Goal: Task Accomplishment & Management: Manage account settings

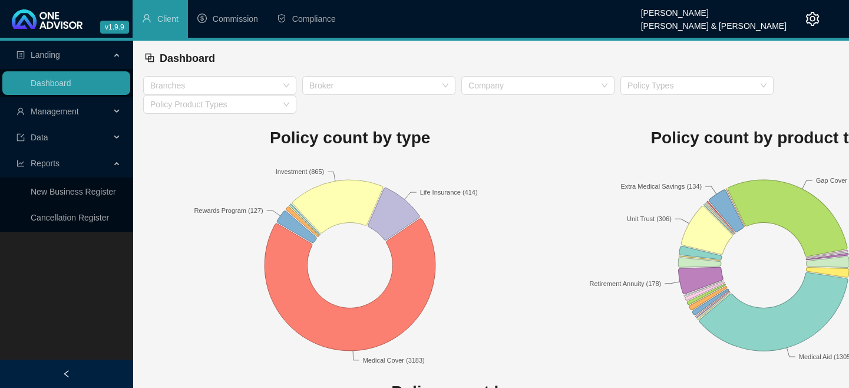
click at [69, 115] on span "Management" at bounding box center [55, 111] width 48 height 9
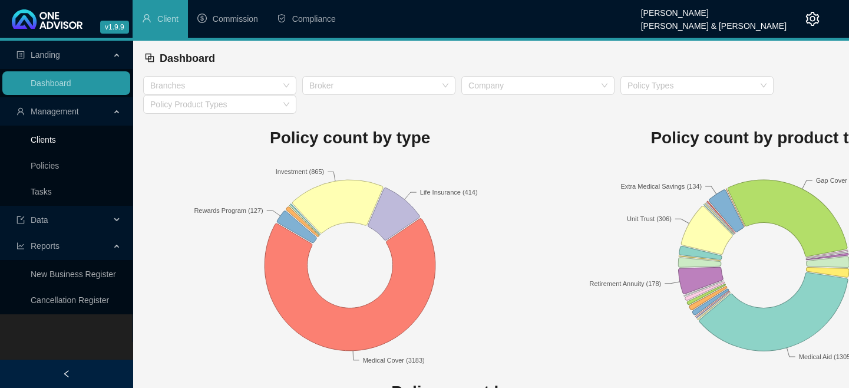
click at [56, 144] on link "Clients" at bounding box center [43, 139] width 25 height 9
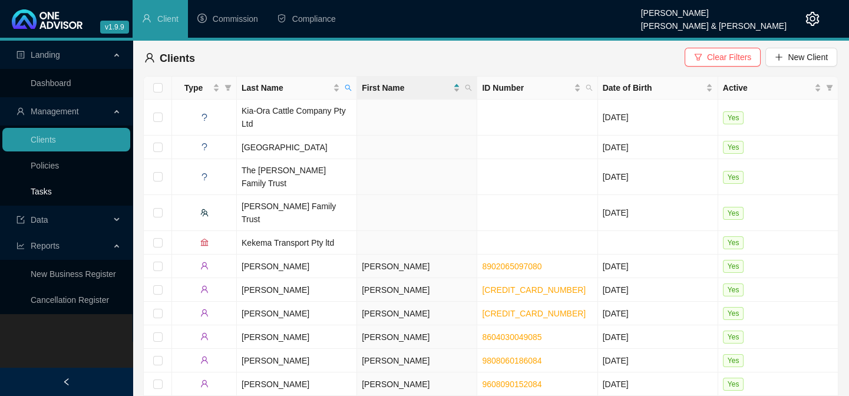
click at [52, 187] on link "Tasks" at bounding box center [41, 191] width 21 height 9
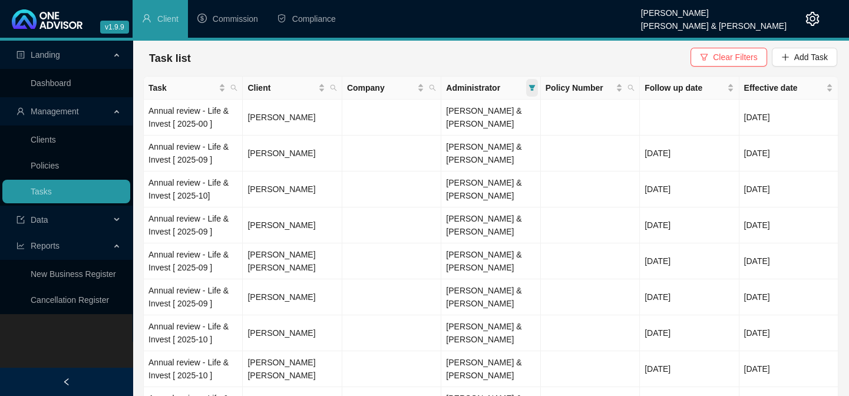
click at [529, 86] on icon "filter" at bounding box center [531, 88] width 6 height 6
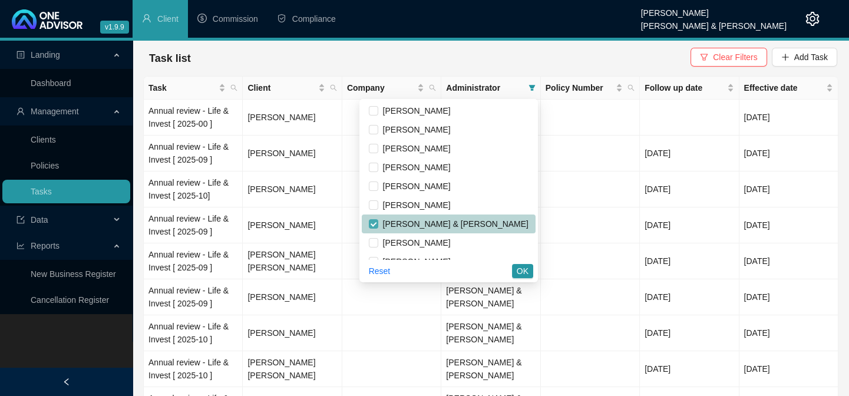
click at [378, 224] on input "checkbox" at bounding box center [373, 223] width 9 height 9
checkbox input "false"
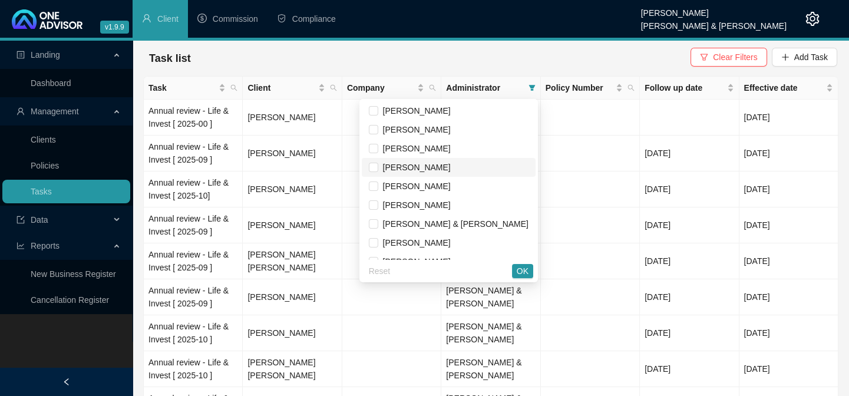
scroll to position [53, 0]
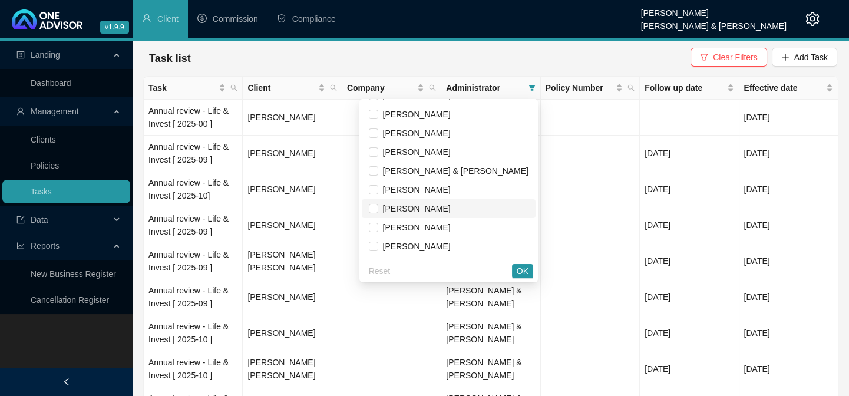
click at [449, 206] on span "[PERSON_NAME]" at bounding box center [414, 208] width 72 height 9
checkbox input "true"
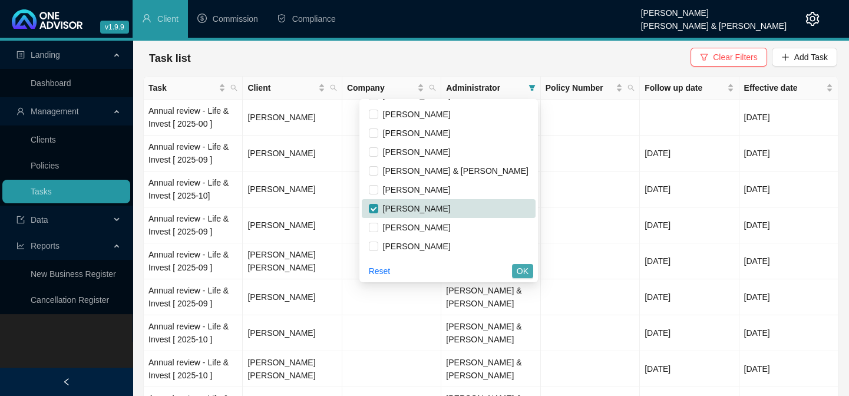
click at [520, 274] on span "OK" at bounding box center [522, 270] width 12 height 13
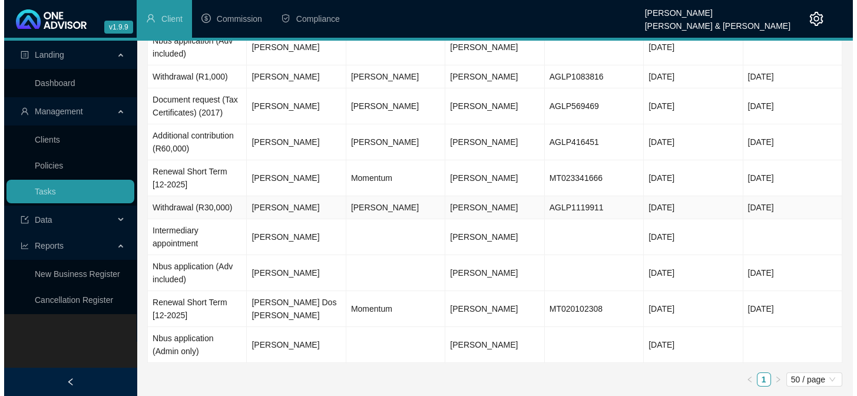
scroll to position [82, 0]
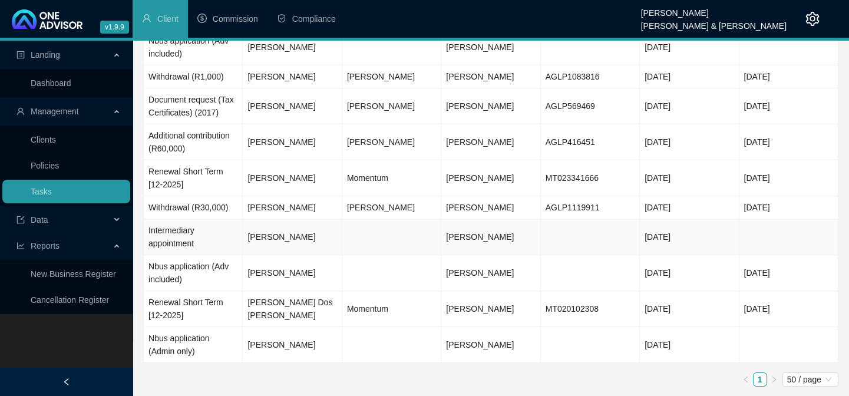
click at [215, 241] on td "Intermediary appointment" at bounding box center [193, 237] width 99 height 36
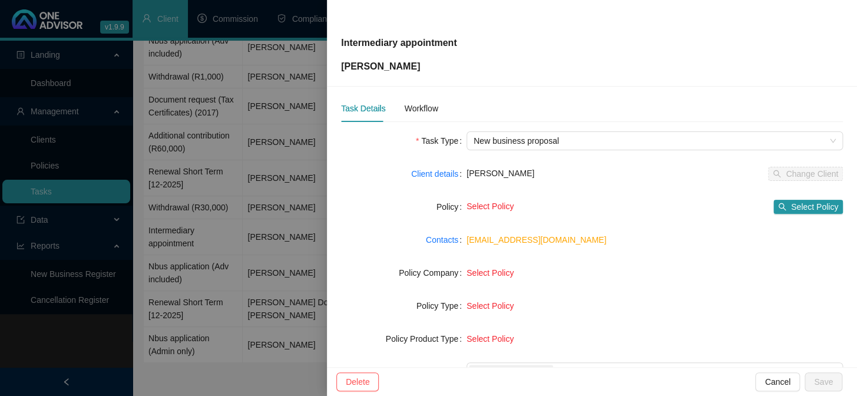
scroll to position [0, 0]
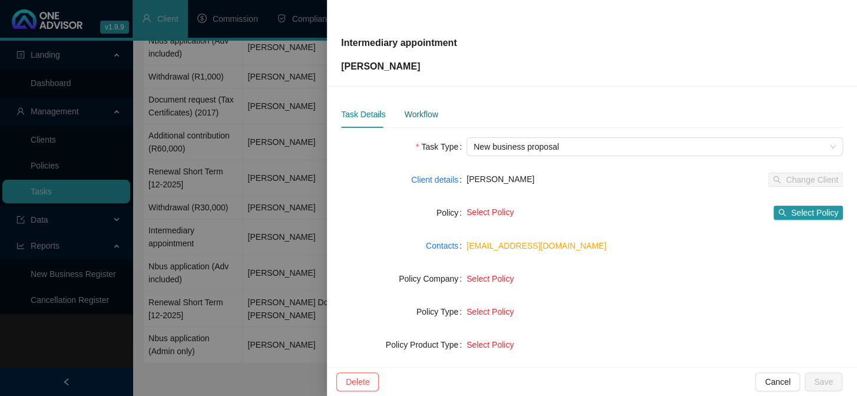
click at [416, 115] on div "Workflow" at bounding box center [421, 114] width 34 height 13
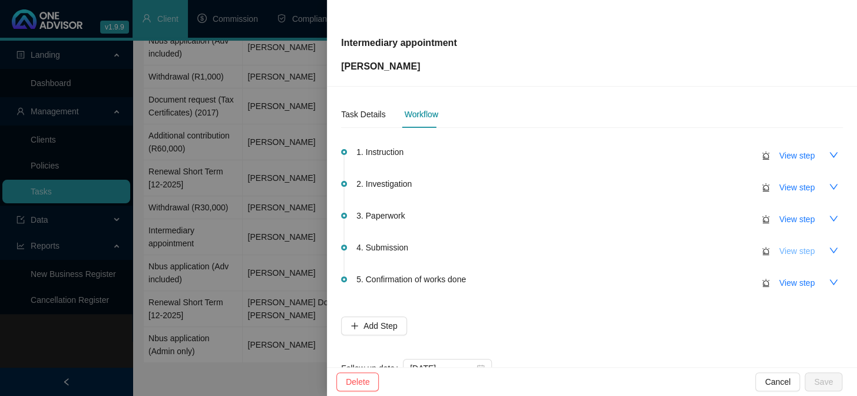
click at [786, 251] on span "View step" at bounding box center [796, 250] width 35 height 13
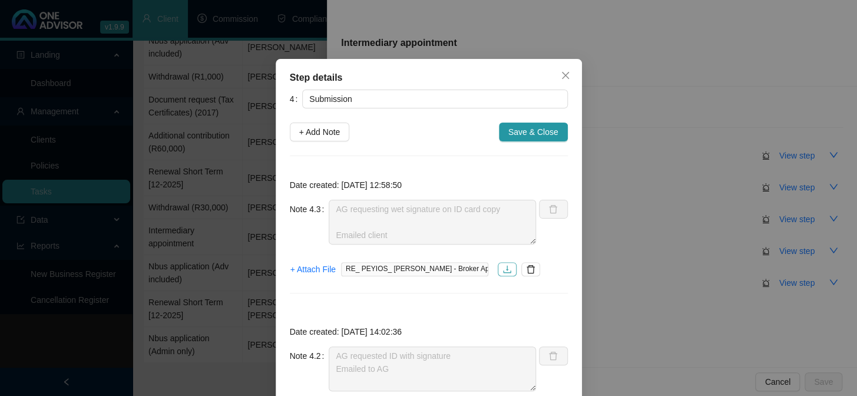
click at [502, 267] on icon "download" at bounding box center [506, 268] width 9 height 9
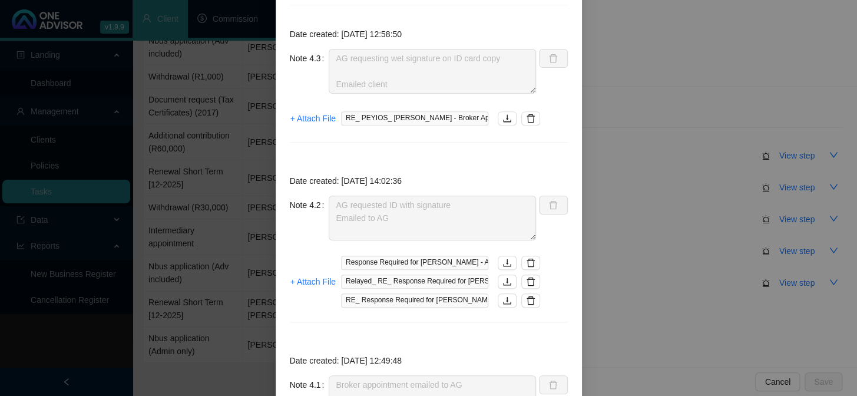
scroll to position [160, 0]
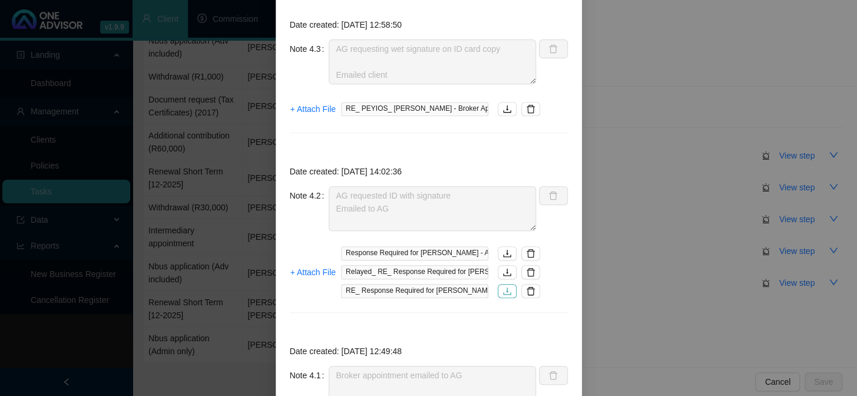
click at [507, 290] on icon "download" at bounding box center [506, 290] width 9 height 9
click at [502, 251] on icon "download" at bounding box center [506, 253] width 9 height 9
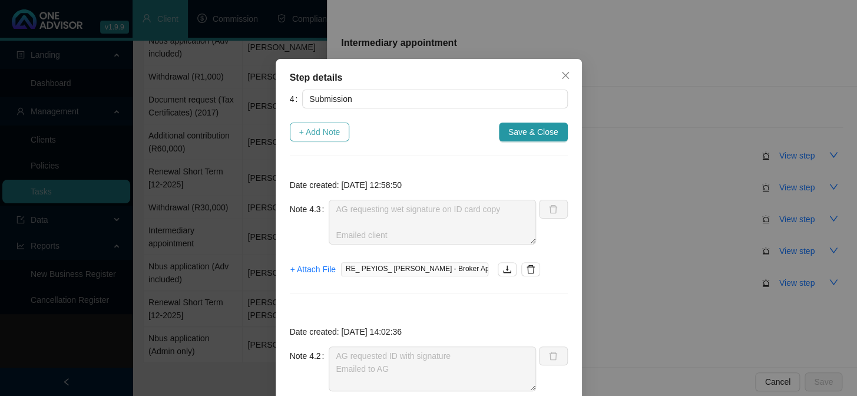
click at [320, 133] on span "+ Add Note" at bounding box center [319, 131] width 41 height 13
type textarea "AG requesting wet signature on ID card copy Emailed client"
type textarea "AG requested ID with signature Emailed to AG"
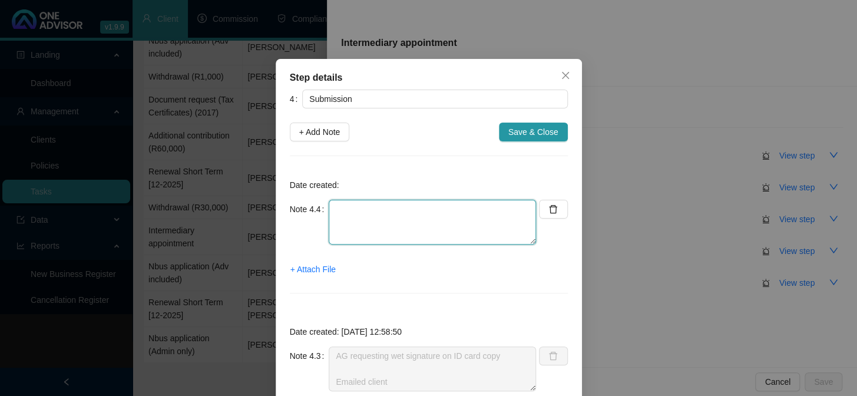
click at [362, 216] on textarea at bounding box center [432, 222] width 207 height 45
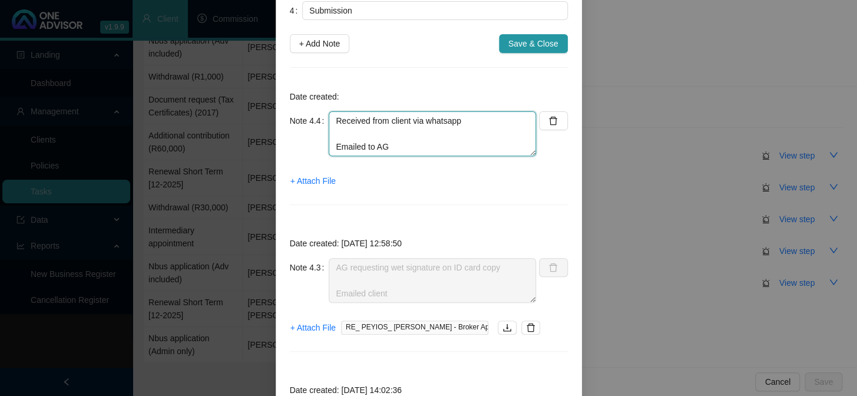
scroll to position [107, 0]
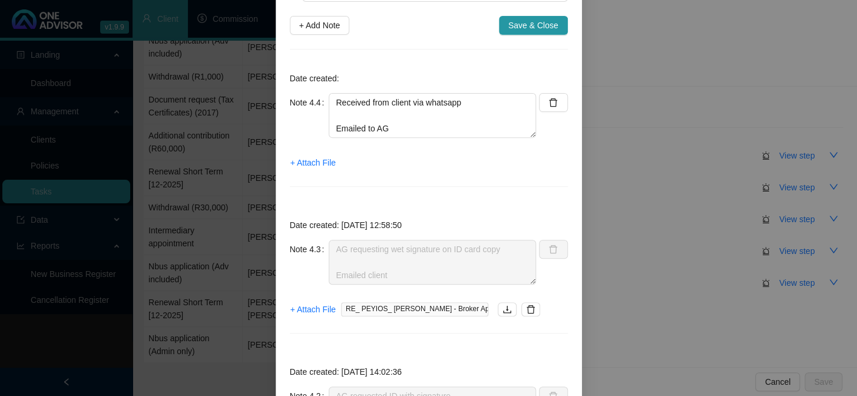
click at [463, 307] on span "RE_ PEYIOS_ [PERSON_NAME] - Broker Appointment.msg" at bounding box center [414, 309] width 147 height 14
click at [502, 310] on icon "download" at bounding box center [506, 308] width 9 height 9
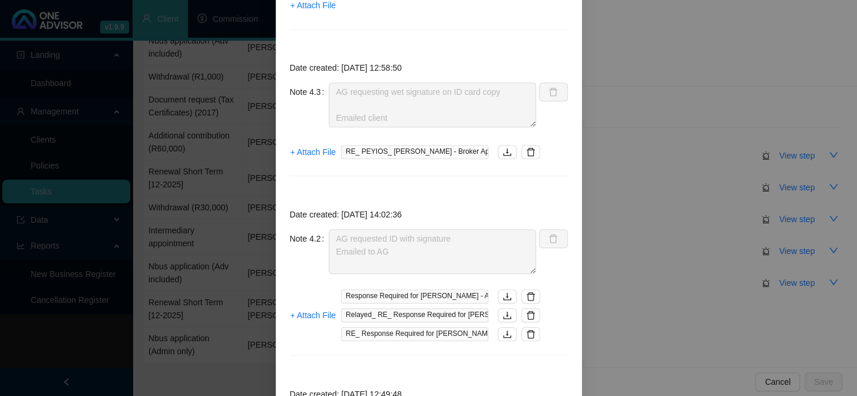
scroll to position [267, 0]
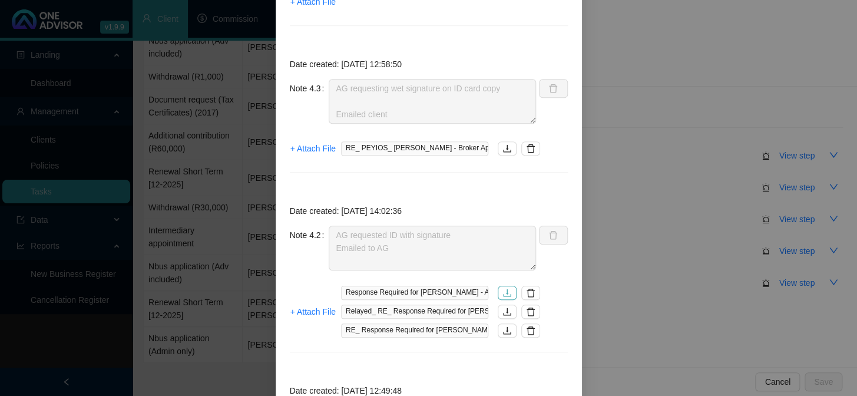
click at [502, 295] on icon "download" at bounding box center [506, 292] width 9 height 9
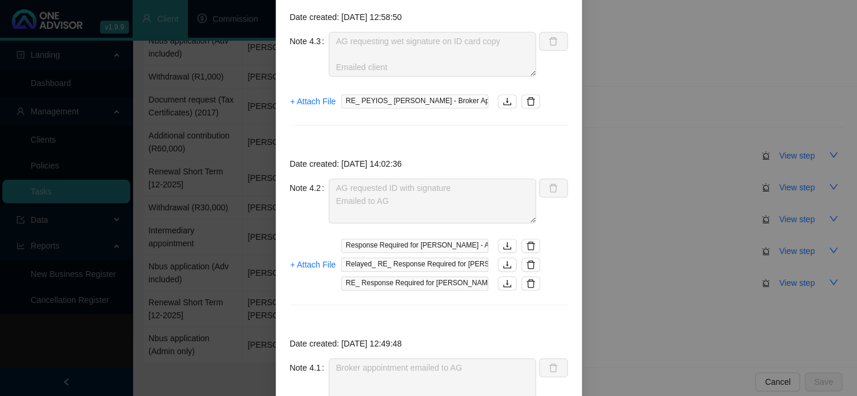
scroll to position [321, 0]
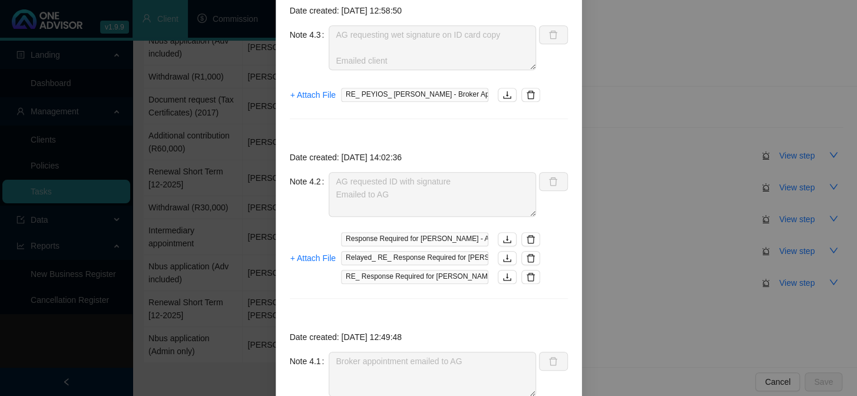
click at [612, 385] on div "Step details 4 Submission + Add Note Save & Close Date created: Note 4.4 Receiv…" at bounding box center [428, 198] width 857 height 396
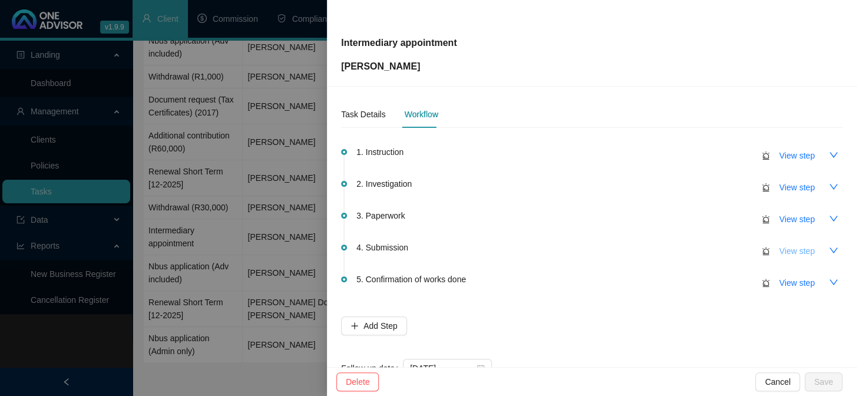
click at [794, 249] on span "View step" at bounding box center [796, 250] width 35 height 13
type textarea "AG requesting wet signature on ID card copy Emailed client"
type textarea "AG requested ID with signature Emailed to AG"
type textarea "Broker appointment emailed to AG"
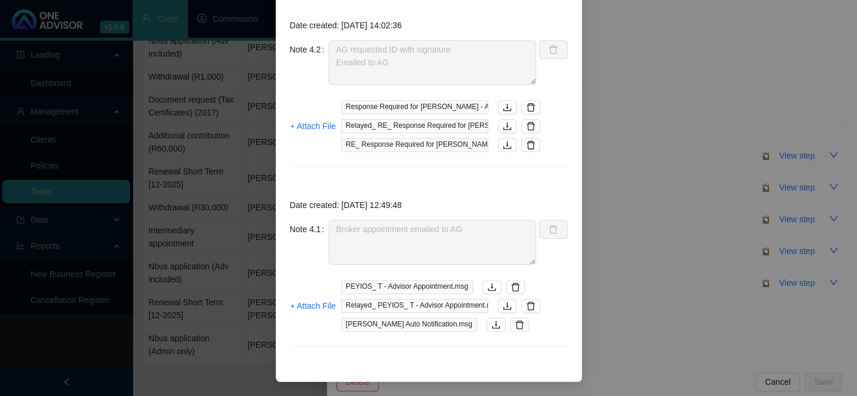
type textarea "AG requesting wet signature on ID card copy Emailed client"
type textarea "AG requested ID with signature Emailed to AG"
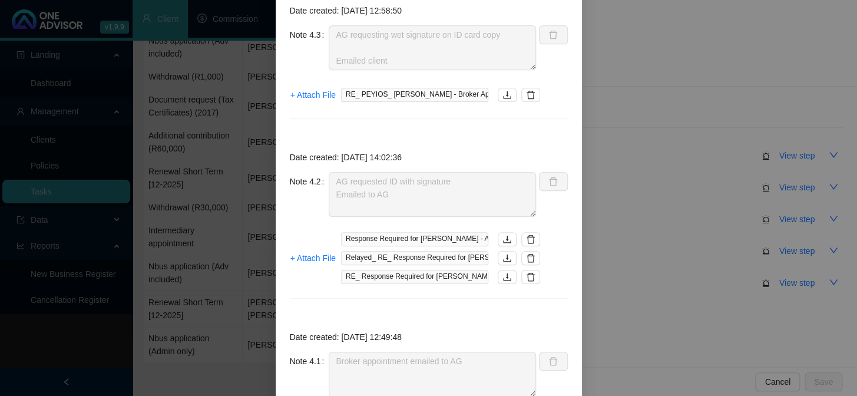
type textarea "Received form client via Whatsapp Emailed to AG"
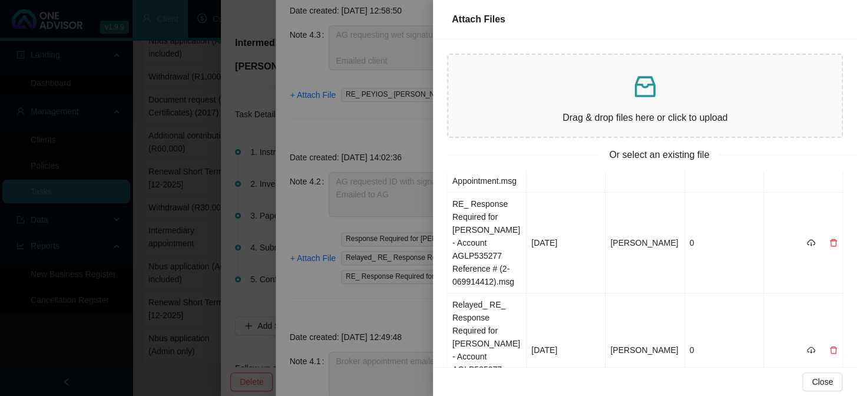
scroll to position [0, 0]
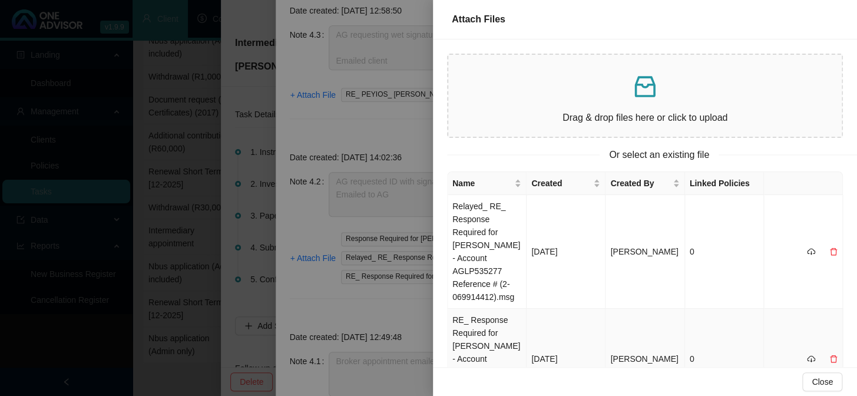
click at [469, 333] on td "RE_ Response Required for [PERSON_NAME] - Account AGLP535277 Reference # (2-069…" at bounding box center [487, 359] width 79 height 101
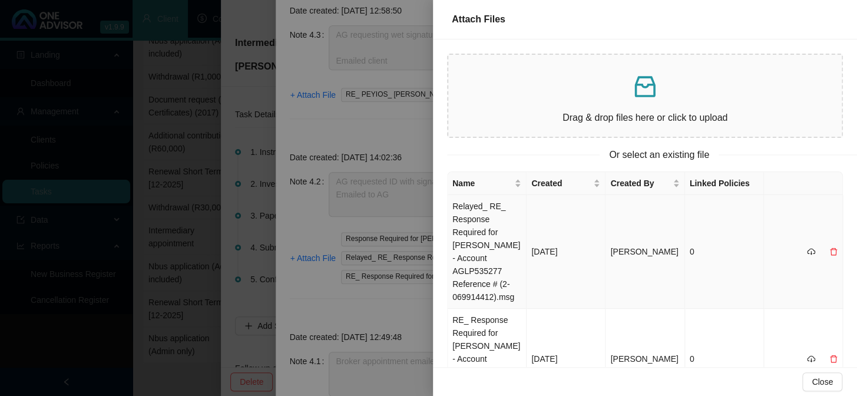
click at [471, 228] on td "Relayed_ RE_ Response Required for [PERSON_NAME] - Account AGLP535277 Reference…" at bounding box center [487, 252] width 79 height 114
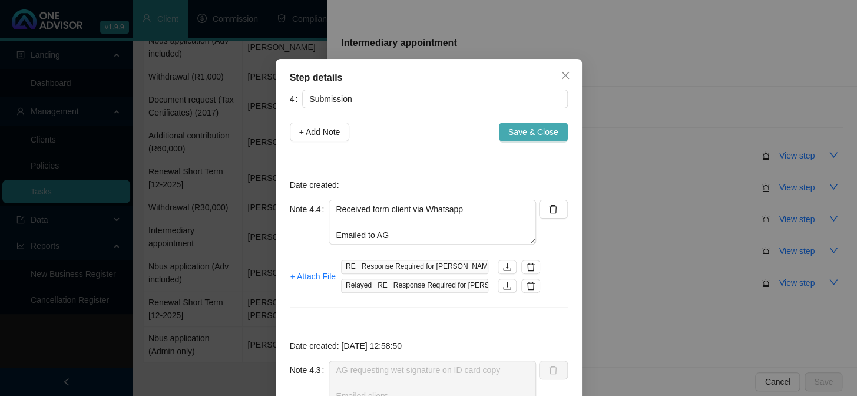
click at [528, 133] on span "Save & Close" at bounding box center [533, 131] width 50 height 13
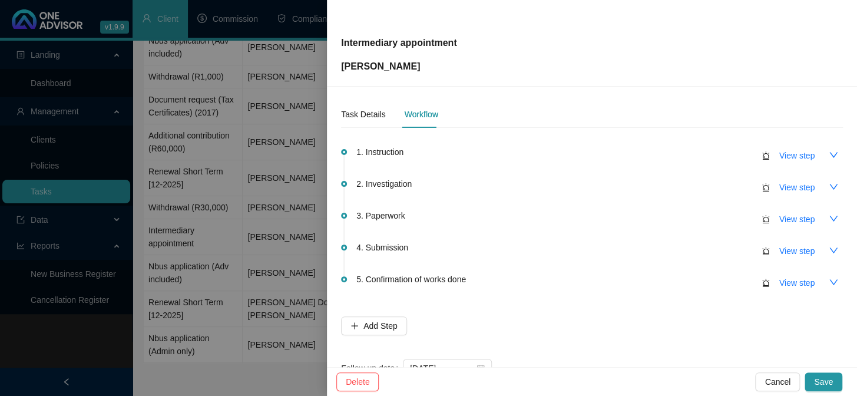
scroll to position [38, 0]
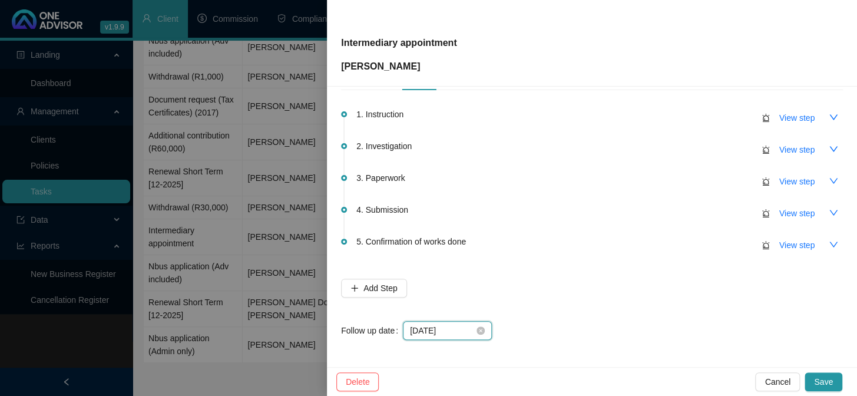
click at [449, 329] on input "[DATE]" at bounding box center [442, 330] width 64 height 13
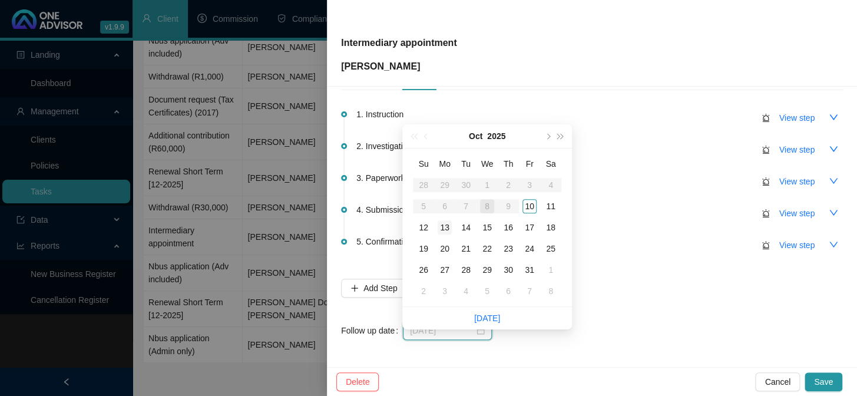
type input "[DATE]"
click at [446, 220] on div "13" at bounding box center [445, 227] width 14 height 14
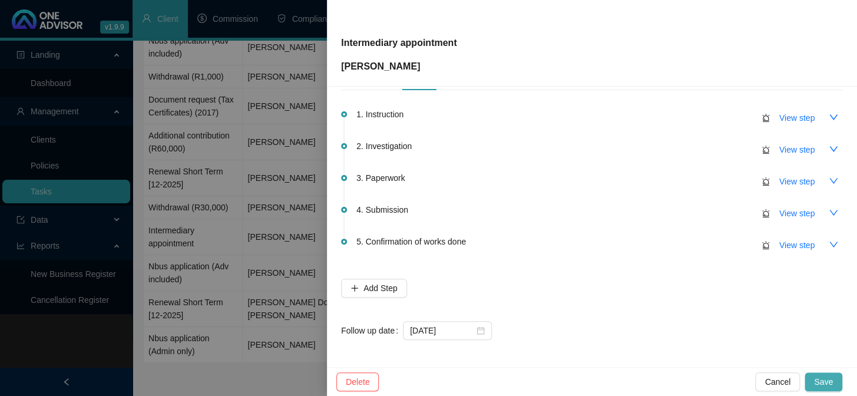
click at [823, 377] on span "Save" at bounding box center [823, 381] width 19 height 13
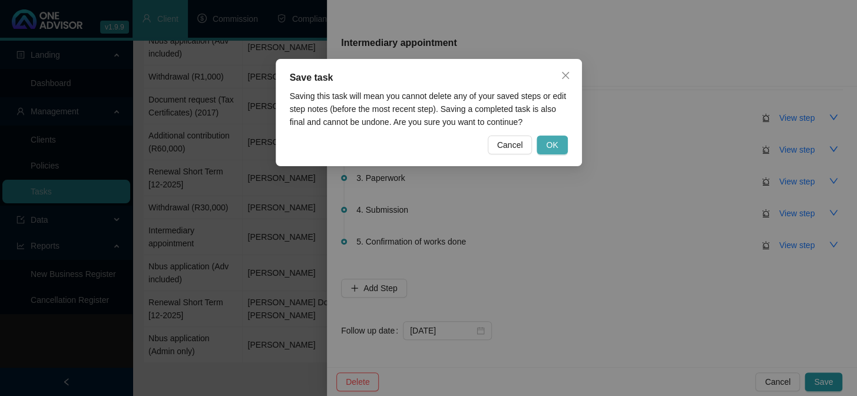
click at [549, 141] on span "OK" at bounding box center [552, 144] width 12 height 13
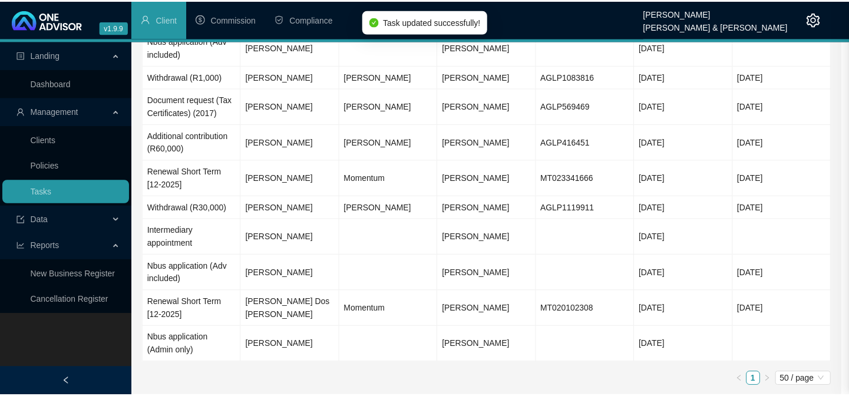
scroll to position [0, 0]
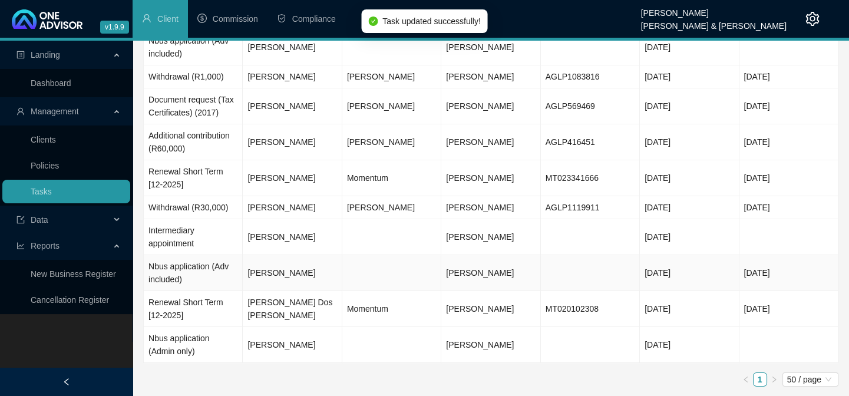
click at [269, 274] on td "[PERSON_NAME]" at bounding box center [292, 273] width 99 height 36
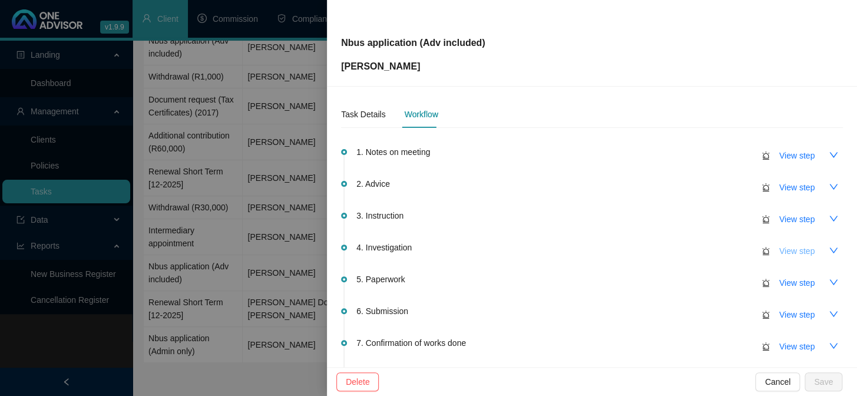
click at [789, 259] on button "View step" at bounding box center [797, 250] width 54 height 19
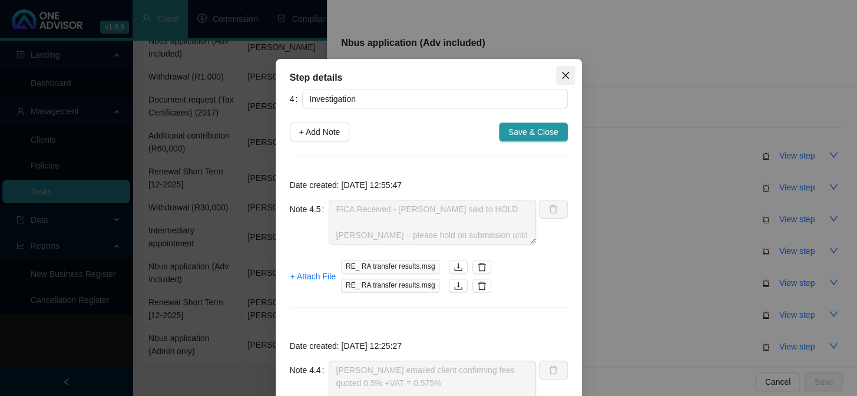
click at [561, 72] on icon "close" at bounding box center [565, 75] width 9 height 9
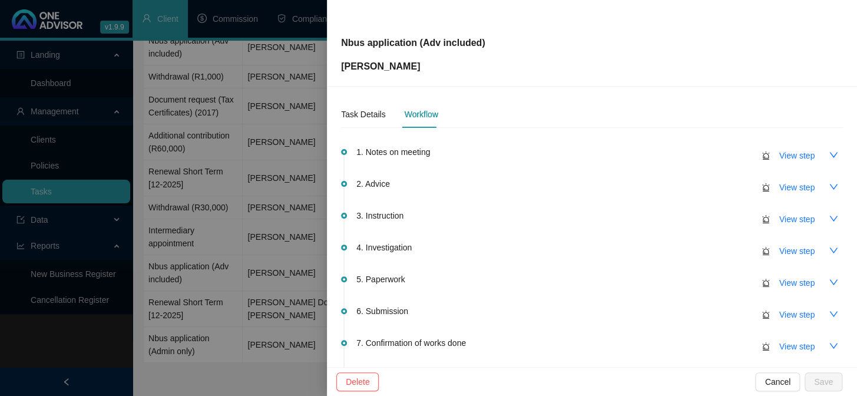
click at [183, 296] on div at bounding box center [428, 198] width 857 height 396
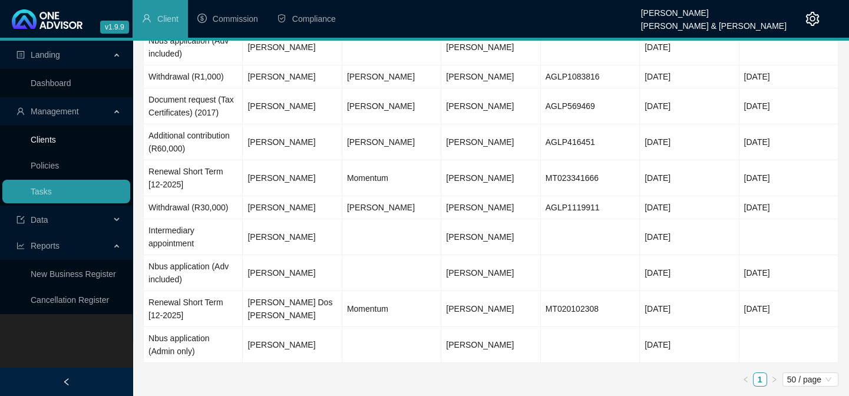
click at [41, 137] on link "Clients" at bounding box center [43, 139] width 25 height 9
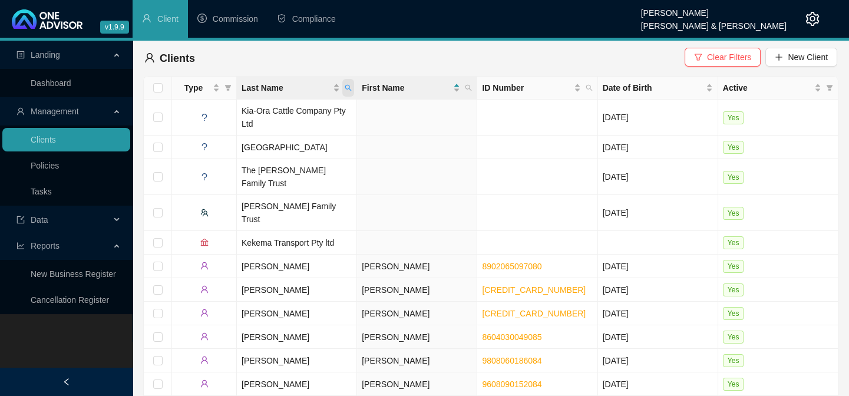
click at [348, 86] on icon "search" at bounding box center [348, 87] width 7 height 7
type input "[PERSON_NAME]"
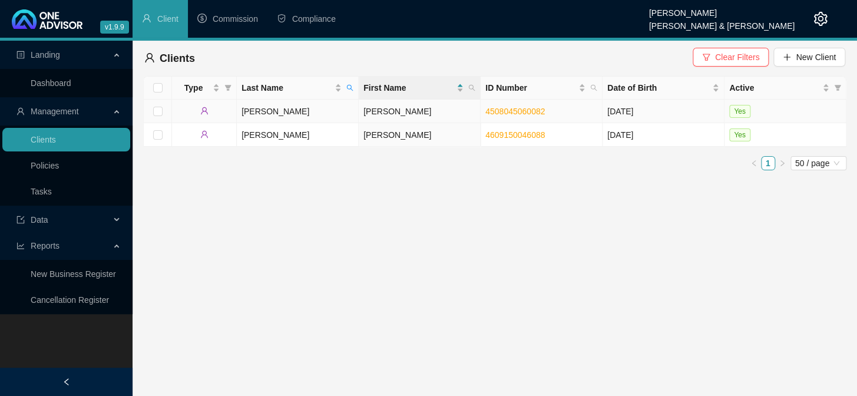
click at [389, 115] on td "[PERSON_NAME]" at bounding box center [420, 112] width 122 height 24
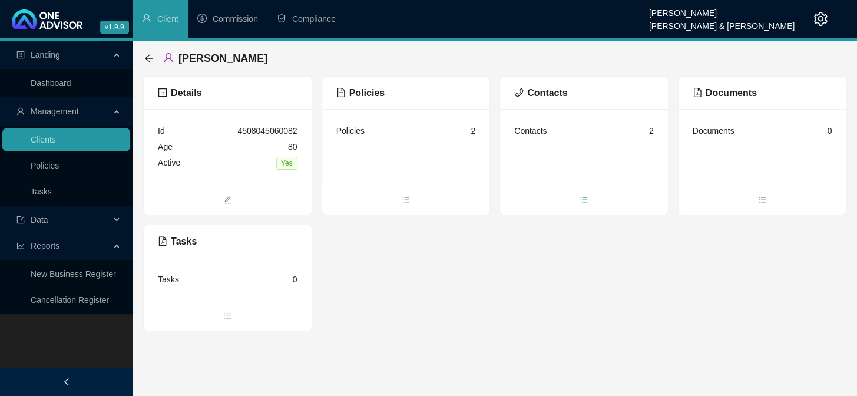
click at [587, 196] on icon "bars" at bounding box center [584, 200] width 8 height 8
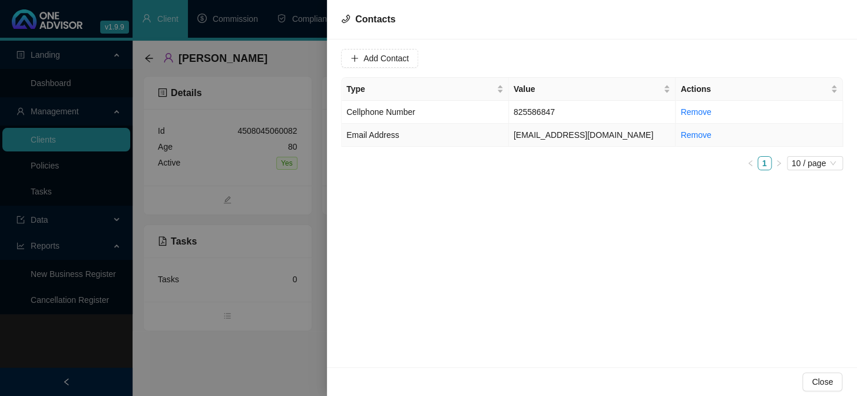
click at [577, 134] on td "[EMAIL_ADDRESS][DOMAIN_NAME]" at bounding box center [592, 135] width 167 height 23
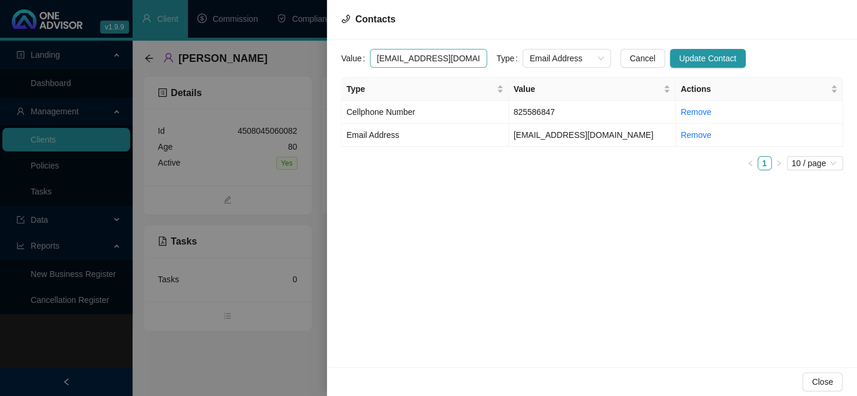
drag, startPoint x: 455, startPoint y: 59, endPoint x: 372, endPoint y: 59, distance: 83.6
click at [373, 59] on input "[EMAIL_ADDRESS][DOMAIN_NAME]" at bounding box center [428, 58] width 117 height 19
click at [15, 345] on div at bounding box center [428, 198] width 857 height 396
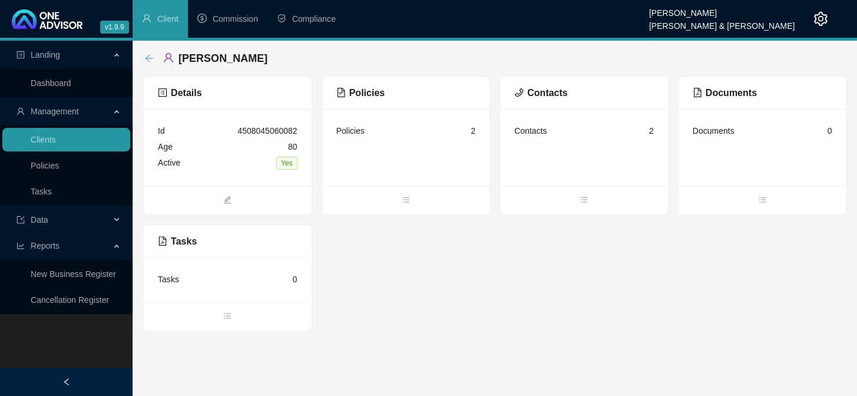
click at [153, 59] on icon "arrow-left" at bounding box center [148, 58] width 9 height 9
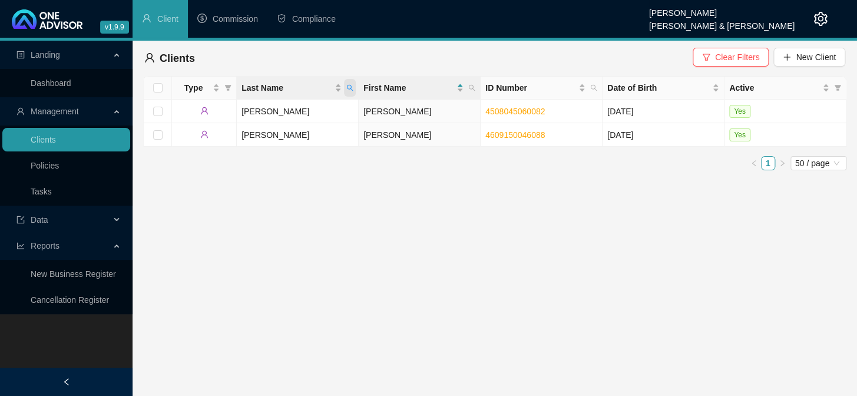
click at [353, 87] on span "Last Name" at bounding box center [350, 88] width 12 height 18
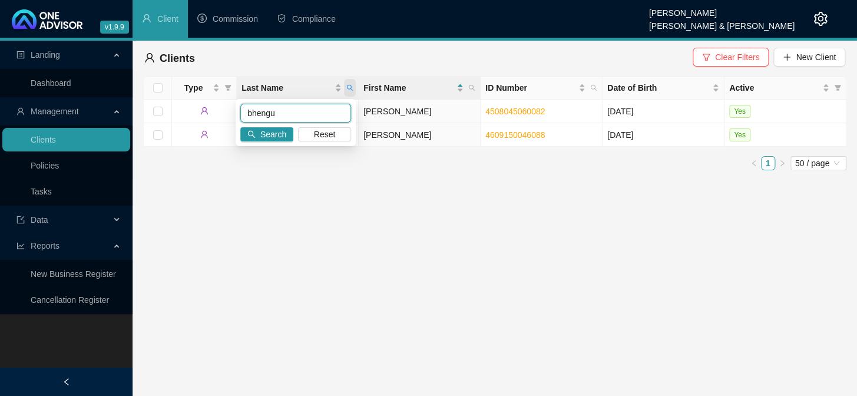
type input "bhengu"
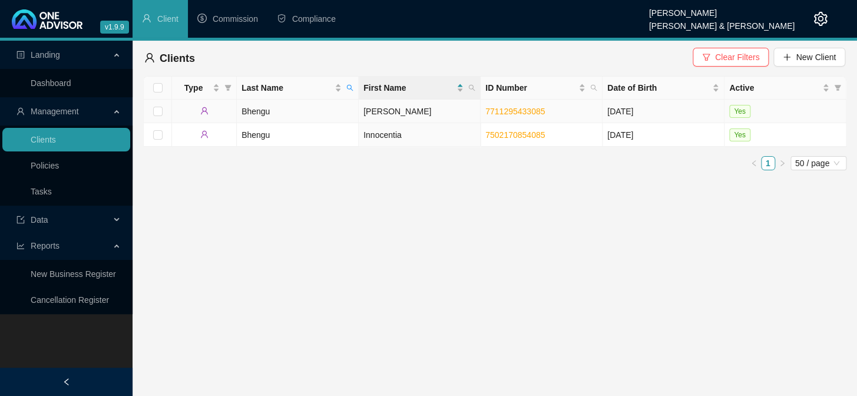
click at [385, 114] on td "[PERSON_NAME]" at bounding box center [420, 112] width 122 height 24
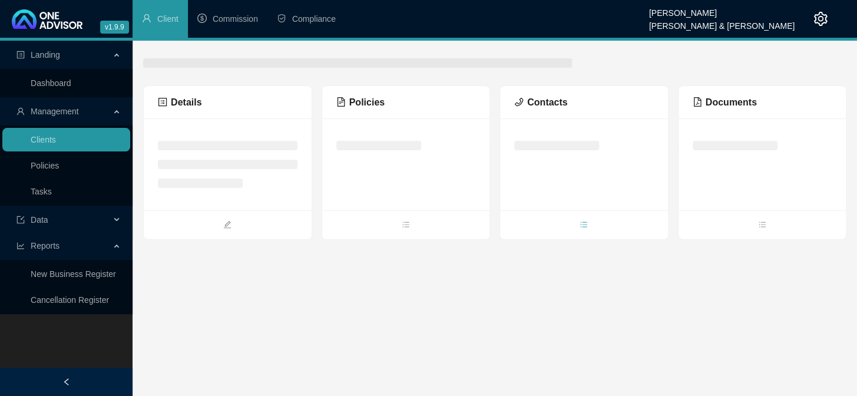
click at [582, 224] on icon "bars" at bounding box center [584, 223] width 6 height 5
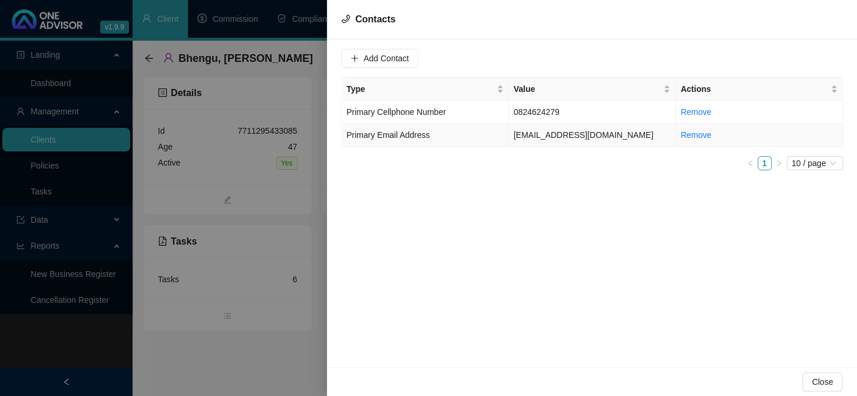
click at [552, 130] on td "[EMAIL_ADDRESS][DOMAIN_NAME]" at bounding box center [592, 135] width 167 height 23
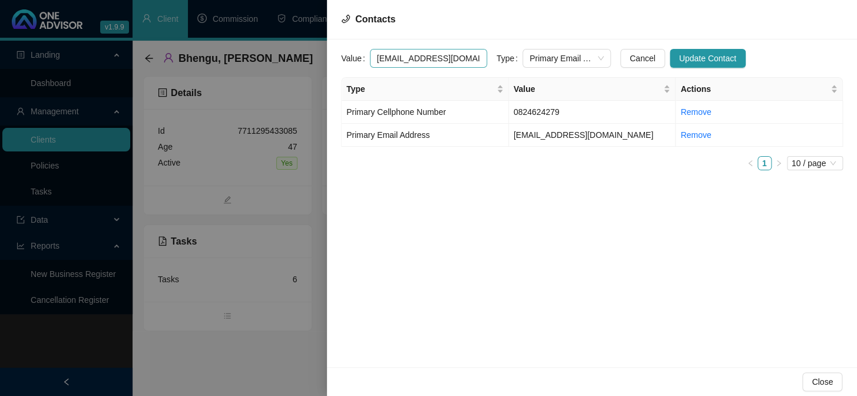
drag, startPoint x: 466, startPoint y: 59, endPoint x: 373, endPoint y: 62, distance: 93.1
click at [373, 62] on input "[EMAIL_ADDRESS][DOMAIN_NAME]" at bounding box center [428, 58] width 117 height 19
click at [184, 367] on div at bounding box center [428, 198] width 857 height 396
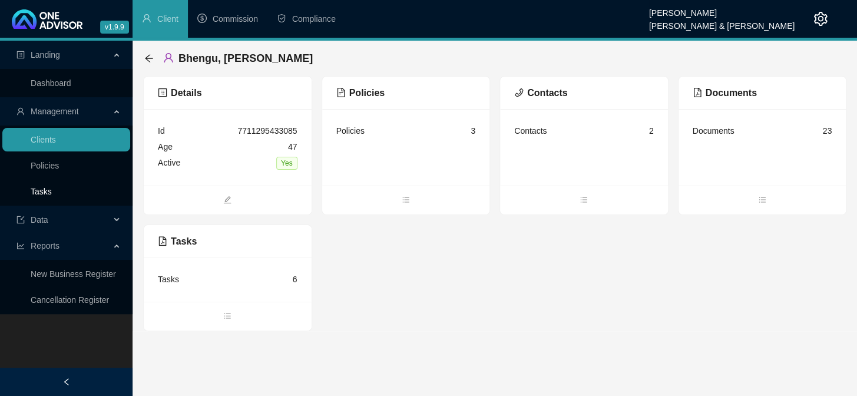
click at [36, 189] on link "Tasks" at bounding box center [41, 191] width 21 height 9
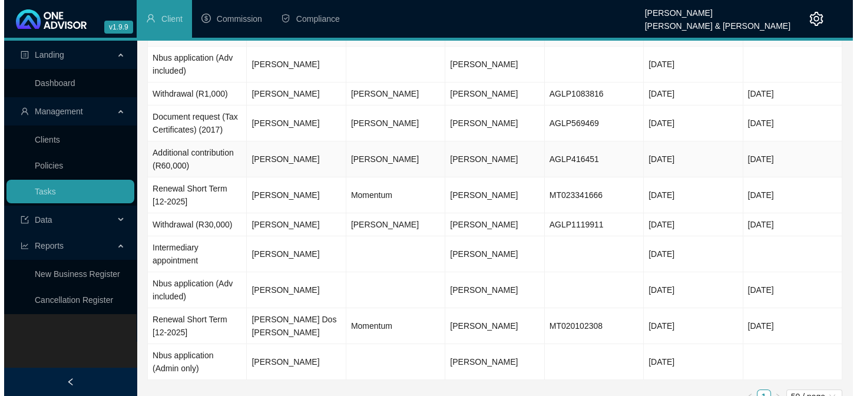
scroll to position [82, 0]
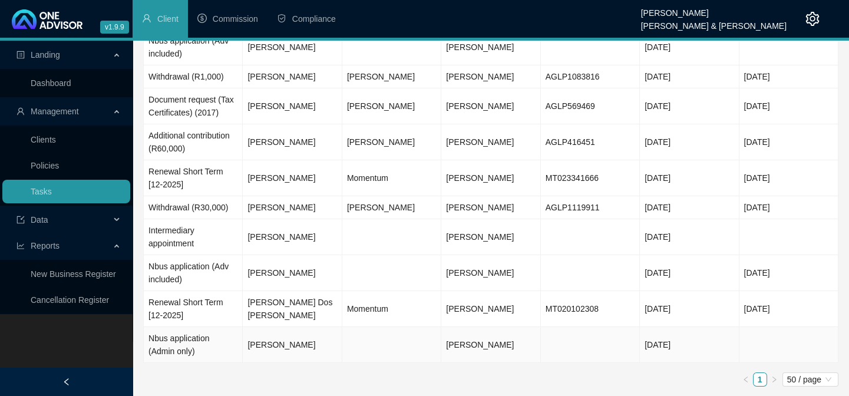
click at [280, 344] on td "[PERSON_NAME]" at bounding box center [292, 345] width 99 height 36
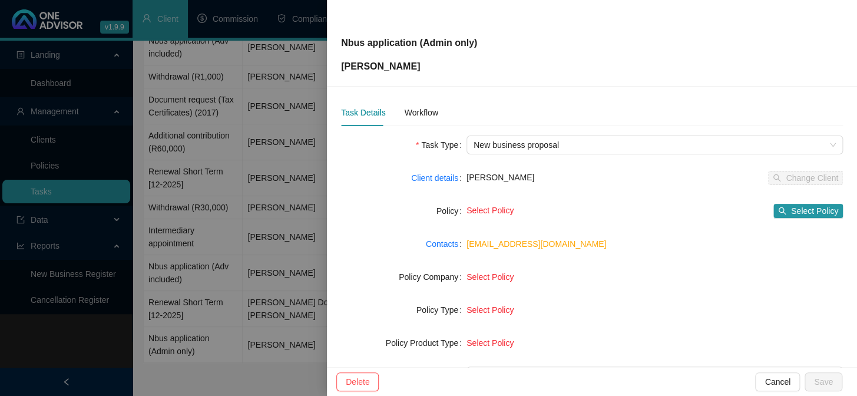
scroll to position [0, 0]
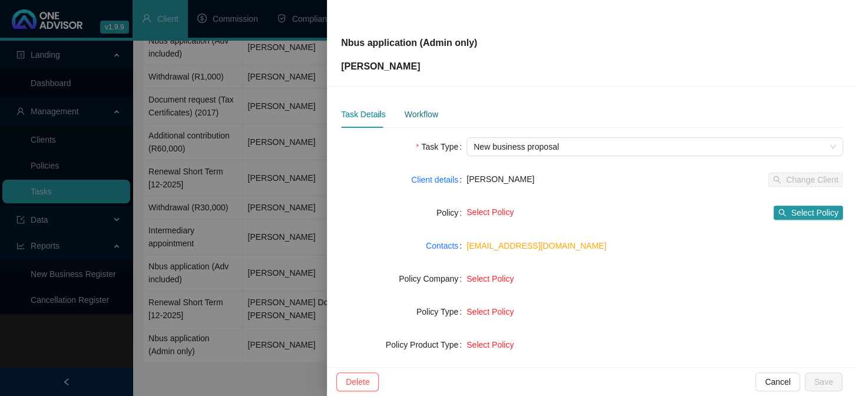
click at [416, 114] on div "Workflow" at bounding box center [421, 114] width 34 height 13
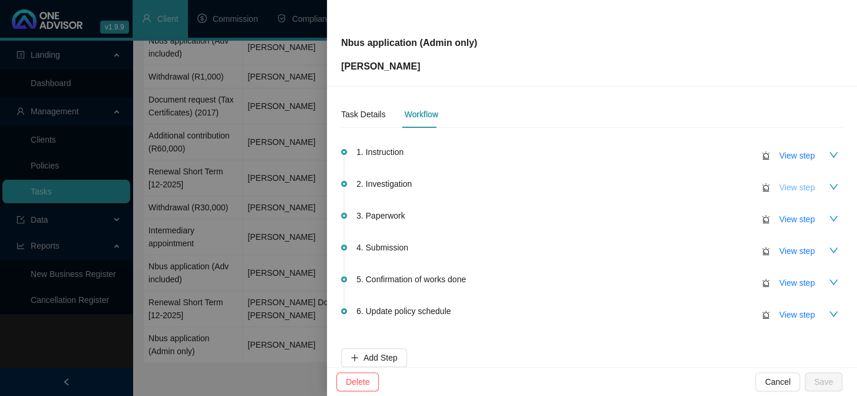
click at [791, 189] on span "View step" at bounding box center [796, 187] width 35 height 13
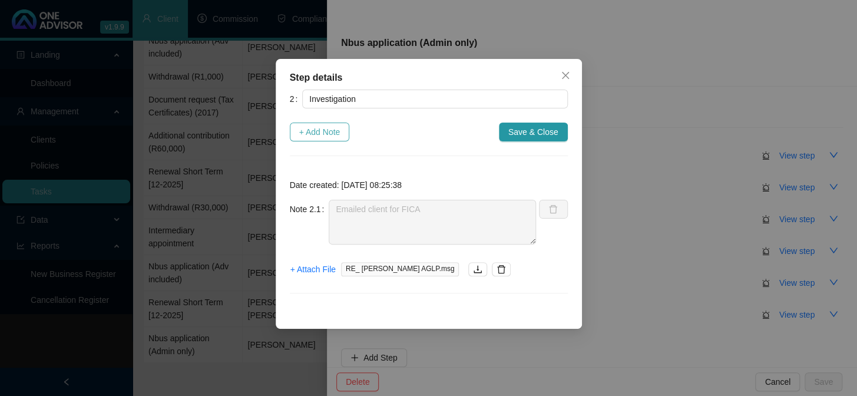
click at [328, 128] on span "+ Add Note" at bounding box center [319, 131] width 41 height 13
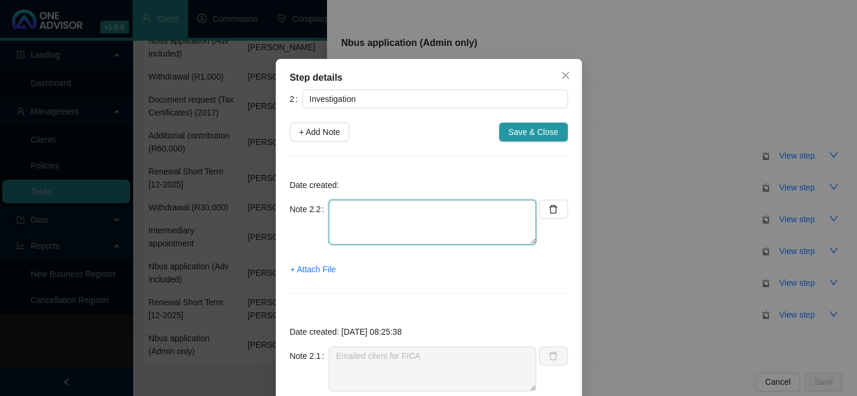
click at [370, 221] on textarea at bounding box center [432, 222] width 207 height 45
type textarea "f"
type textarea "FICA received"
click at [301, 271] on span "+ Attach File" at bounding box center [312, 269] width 45 height 13
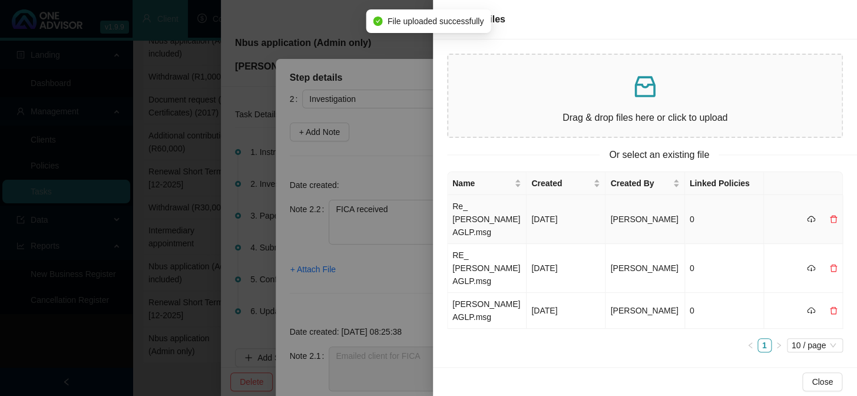
click at [484, 206] on td "Re_ [PERSON_NAME] AGLP.msg" at bounding box center [487, 219] width 79 height 49
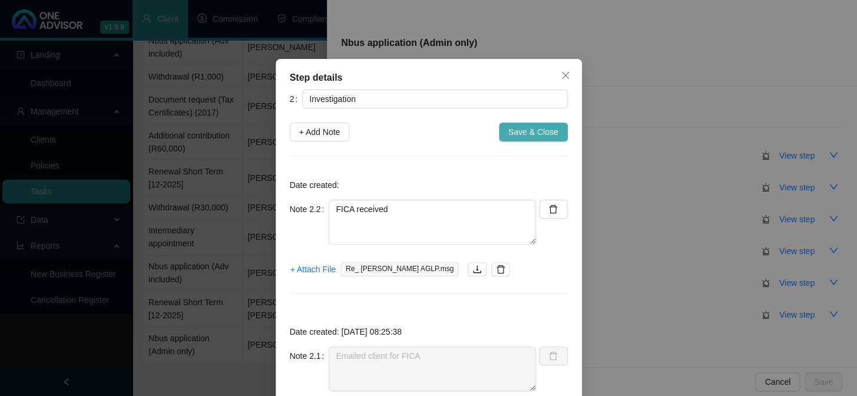
click at [539, 137] on span "Save & Close" at bounding box center [533, 131] width 50 height 13
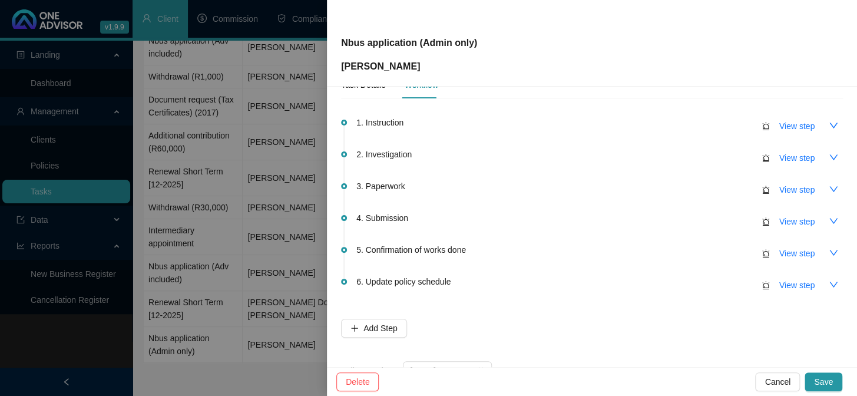
scroll to position [69, 0]
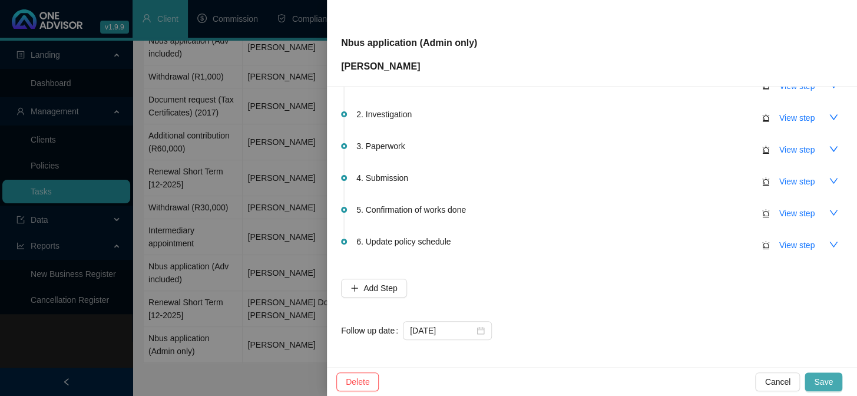
click at [829, 377] on span "Save" at bounding box center [823, 381] width 19 height 13
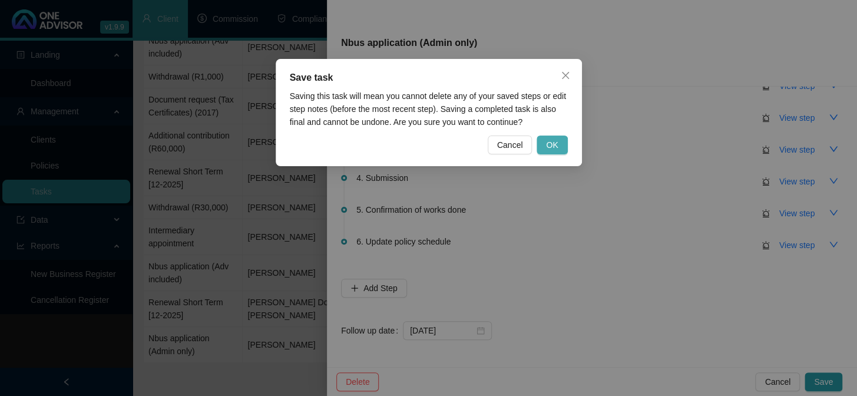
click at [554, 148] on span "OK" at bounding box center [552, 144] width 12 height 13
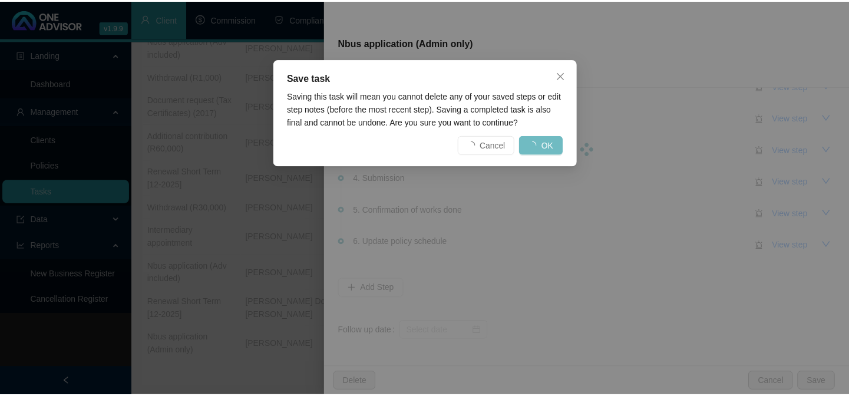
scroll to position [0, 0]
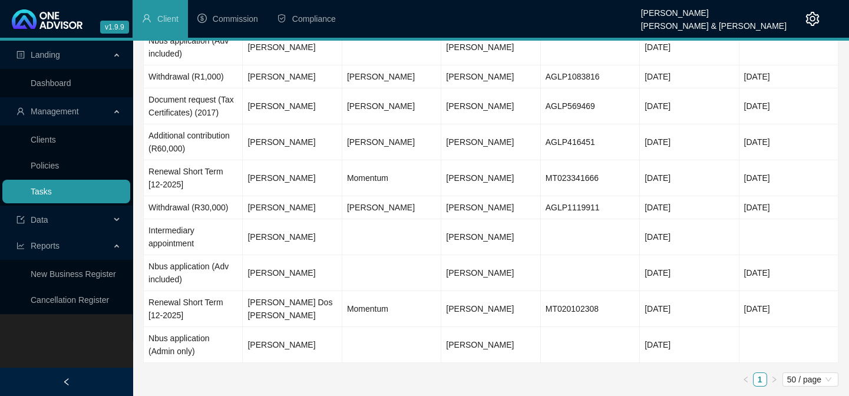
click at [44, 187] on link "Tasks" at bounding box center [41, 191] width 21 height 9
click at [276, 345] on td "[PERSON_NAME]" at bounding box center [292, 345] width 99 height 36
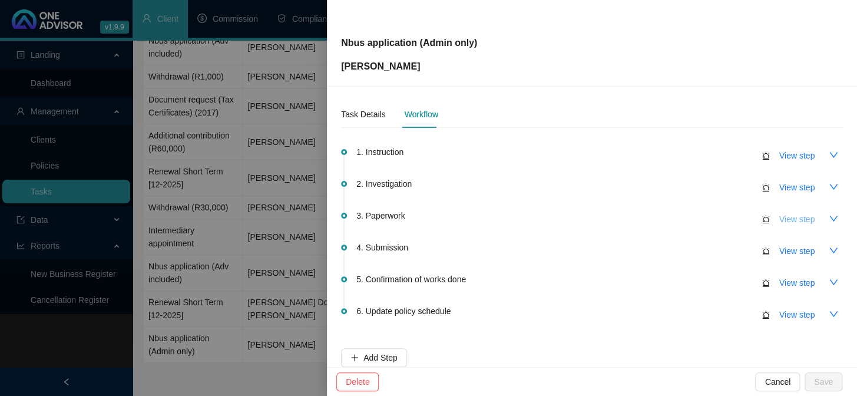
click at [785, 218] on span "View step" at bounding box center [796, 219] width 35 height 13
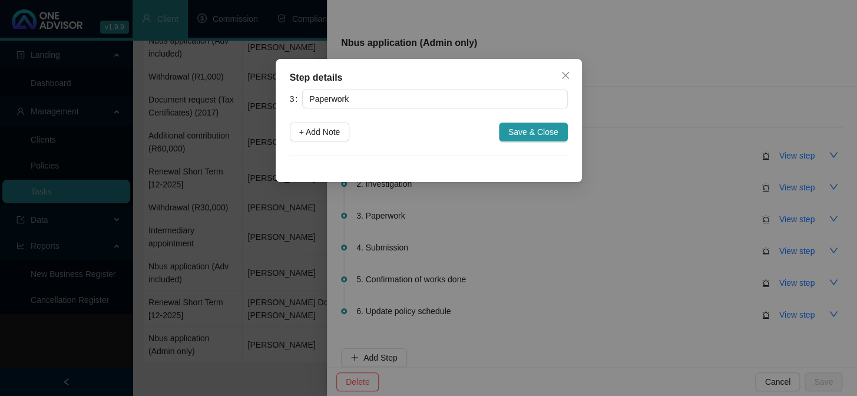
click at [780, 188] on div "Step details 3 Paperwork + Add Note Save & Close Cancel OK" at bounding box center [428, 198] width 857 height 396
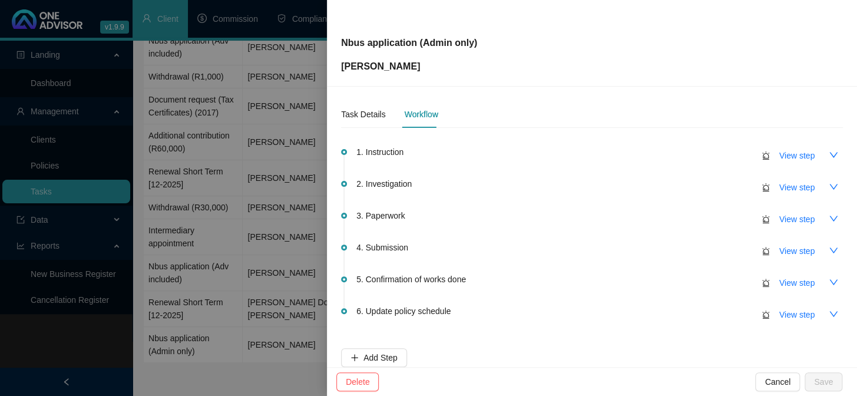
click at [780, 188] on span "View step" at bounding box center [796, 187] width 35 height 13
type input "Investigation"
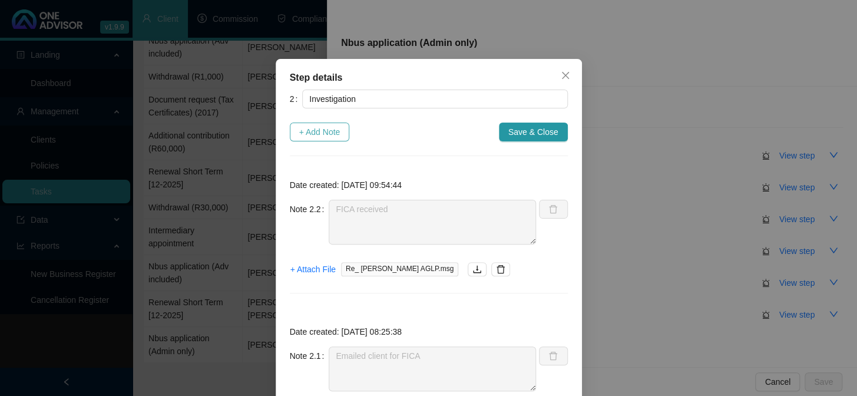
click at [326, 137] on span "+ Add Note" at bounding box center [319, 131] width 41 height 13
type textarea "FICA received"
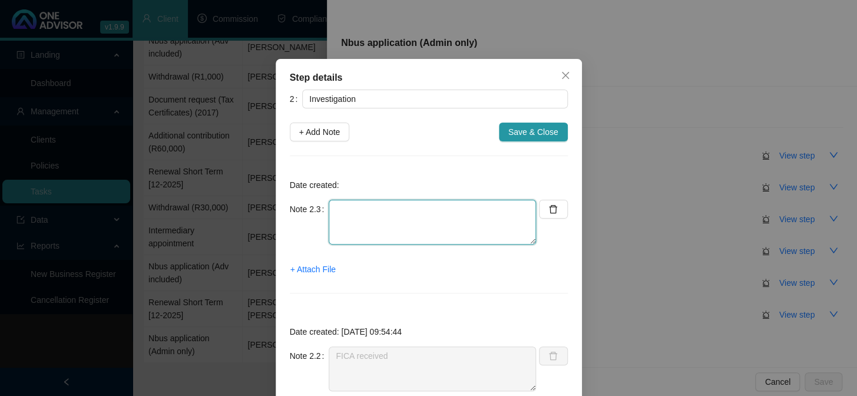
click at [378, 226] on textarea at bounding box center [432, 222] width 207 height 45
click at [418, 205] on textarea "[PERSON_NAME] - 0% upfront and ngoing" at bounding box center [432, 222] width 207 height 45
type textarea "[PERSON_NAME] - 0% upfront and ongoing"
click at [299, 266] on span "+ Attach File" at bounding box center [312, 269] width 45 height 13
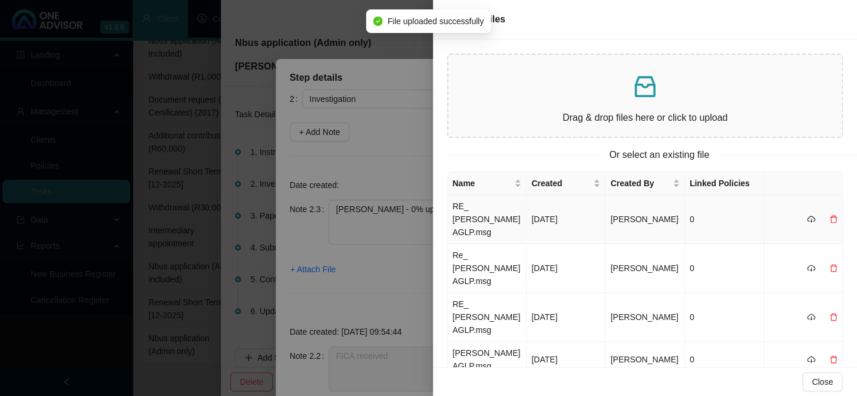
click at [483, 216] on td "RE_ [PERSON_NAME] AGLP.msg" at bounding box center [487, 219] width 79 height 49
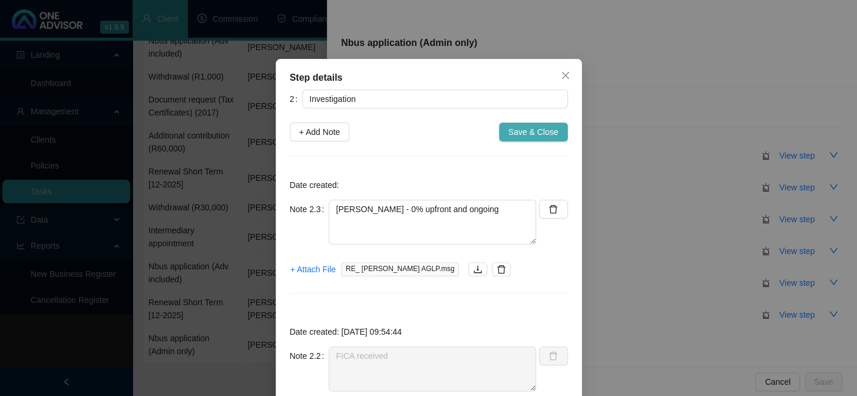
click at [529, 135] on span "Save & Close" at bounding box center [533, 131] width 50 height 13
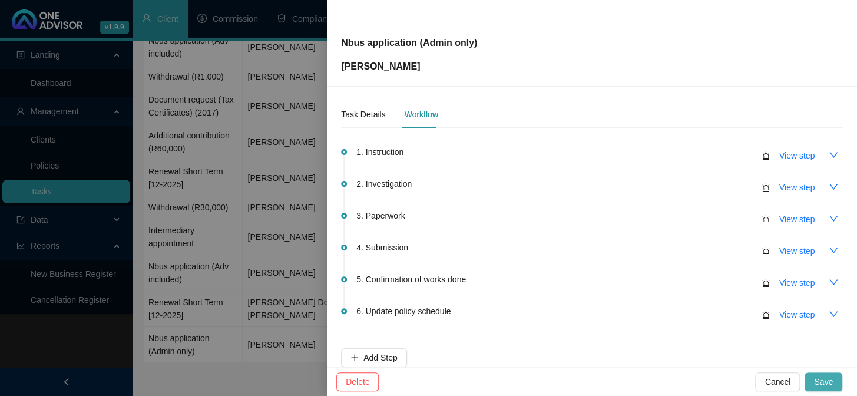
click at [836, 375] on button "Save" at bounding box center [823, 381] width 38 height 19
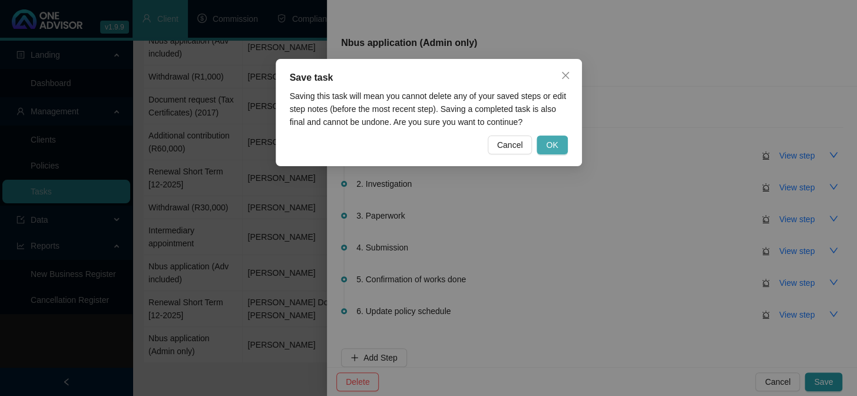
click at [551, 141] on span "OK" at bounding box center [552, 144] width 12 height 13
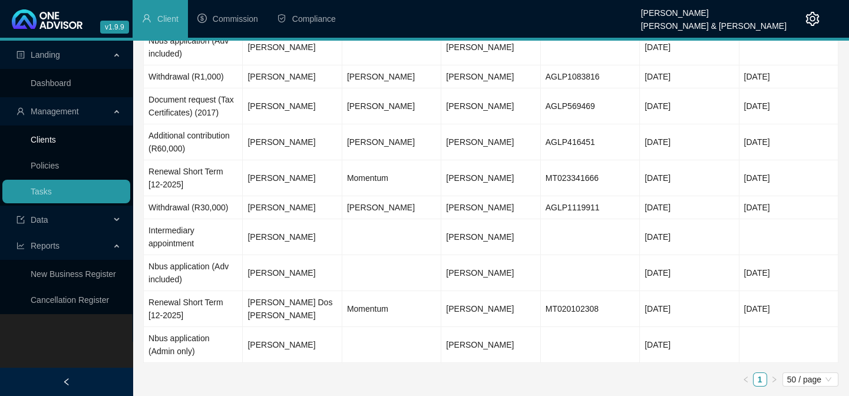
click at [41, 144] on link "Clients" at bounding box center [43, 139] width 25 height 9
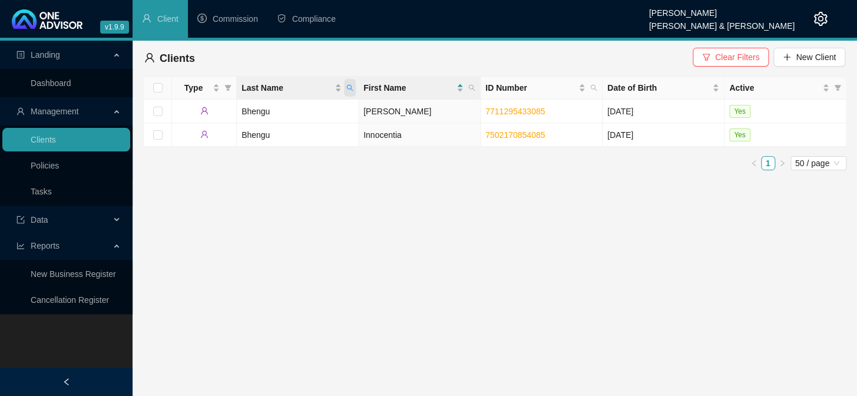
click at [352, 84] on icon "search" at bounding box center [349, 87] width 7 height 7
type input "[PERSON_NAME]"
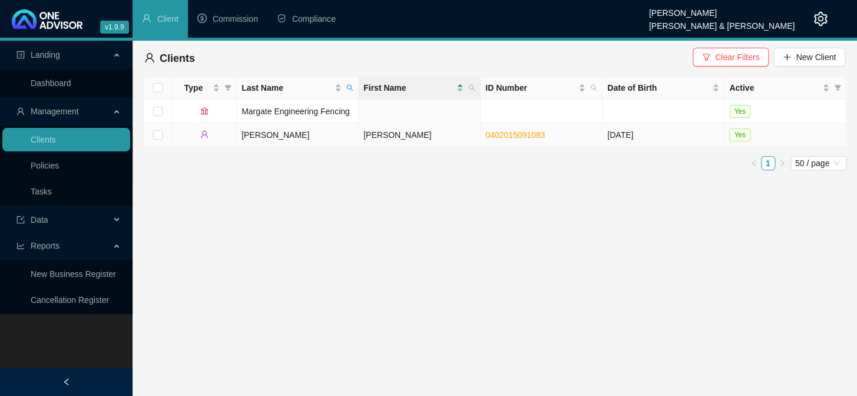
click at [371, 138] on td "[PERSON_NAME]" at bounding box center [420, 135] width 122 height 24
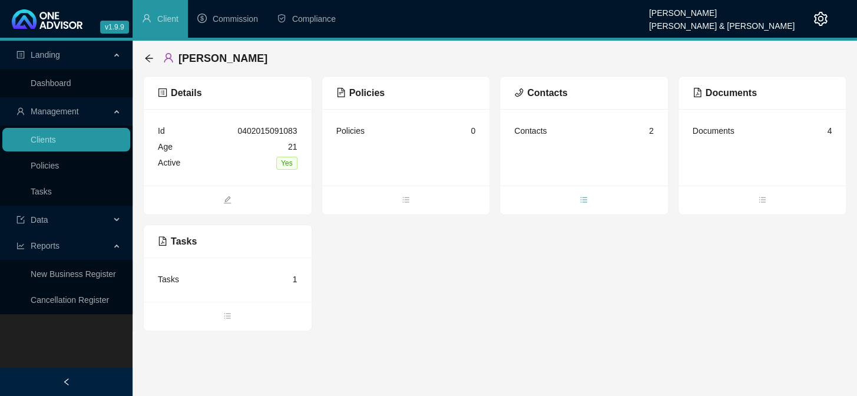
click at [584, 200] on icon "bars" at bounding box center [584, 200] width 8 height 8
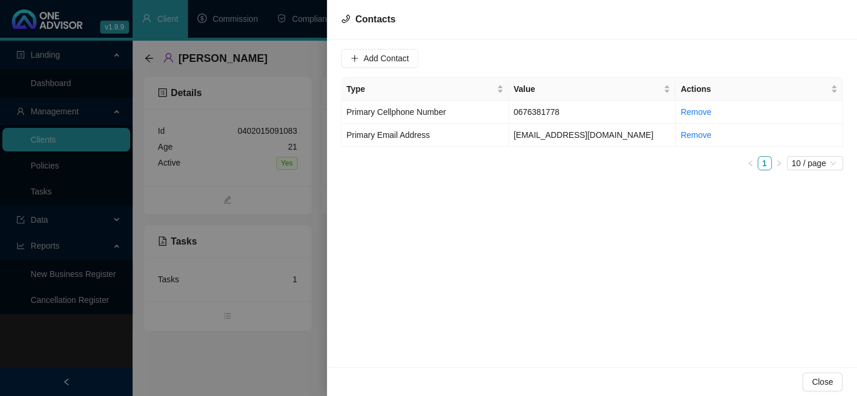
drag, startPoint x: 320, startPoint y: 383, endPoint x: 329, endPoint y: 374, distance: 12.5
click at [320, 383] on div at bounding box center [428, 198] width 857 height 396
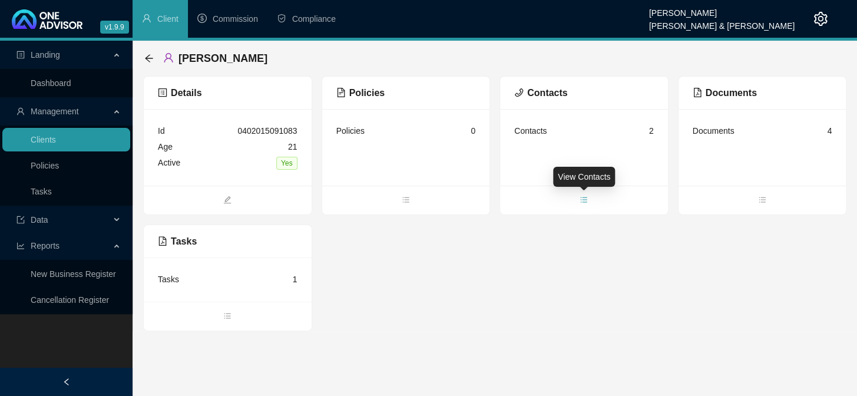
click at [588, 198] on span "bars" at bounding box center [584, 200] width 168 height 13
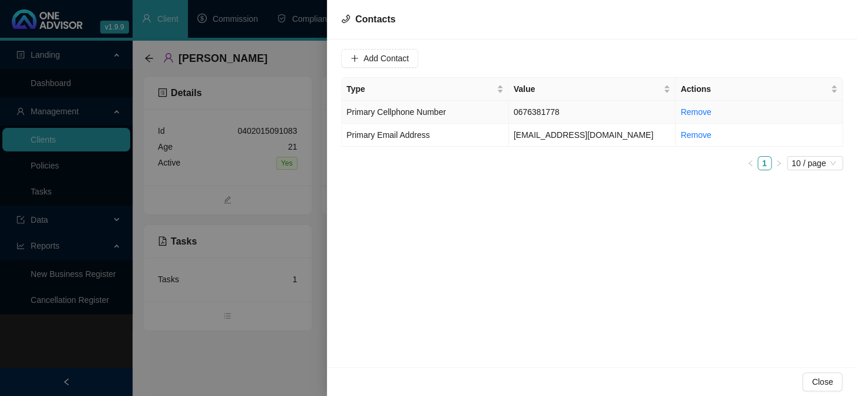
click at [557, 106] on td "0676381778" at bounding box center [592, 112] width 167 height 23
drag, startPoint x: 424, startPoint y: 59, endPoint x: 353, endPoint y: 59, distance: 71.3
click at [353, 59] on div "Value 0676381778" at bounding box center [414, 58] width 146 height 19
click at [545, 135] on td "[EMAIL_ADDRESS][DOMAIN_NAME]" at bounding box center [592, 135] width 167 height 23
drag, startPoint x: 469, startPoint y: 59, endPoint x: 365, endPoint y: 54, distance: 104.3
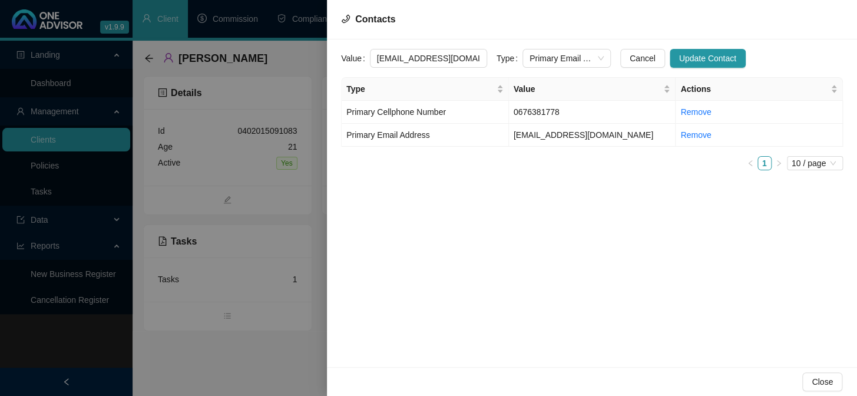
click at [365, 54] on div "Value [EMAIL_ADDRESS][DOMAIN_NAME]" at bounding box center [414, 58] width 146 height 19
click at [213, 381] on div at bounding box center [428, 198] width 857 height 396
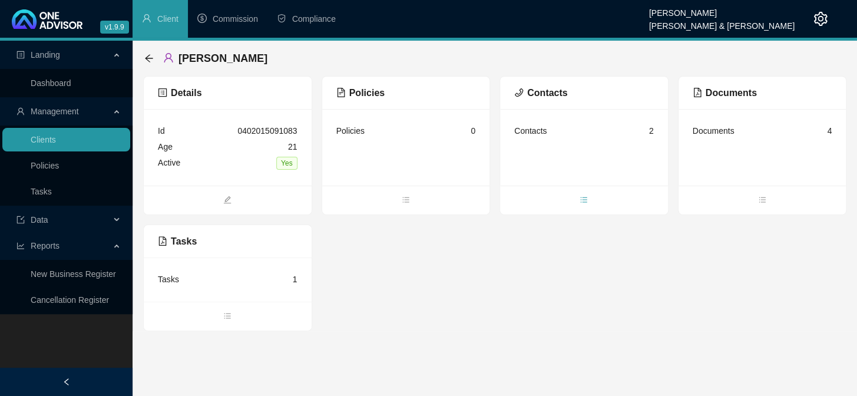
click at [585, 201] on icon "bars" at bounding box center [584, 199] width 6 height 5
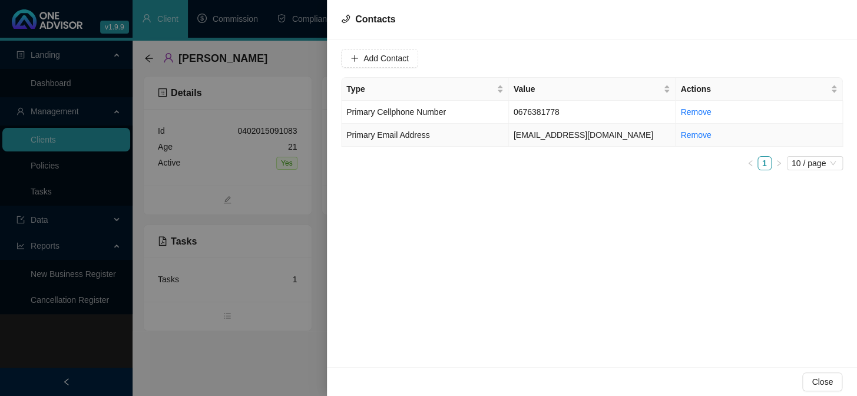
click at [542, 136] on td "[EMAIL_ADDRESS][DOMAIN_NAME]" at bounding box center [592, 135] width 167 height 23
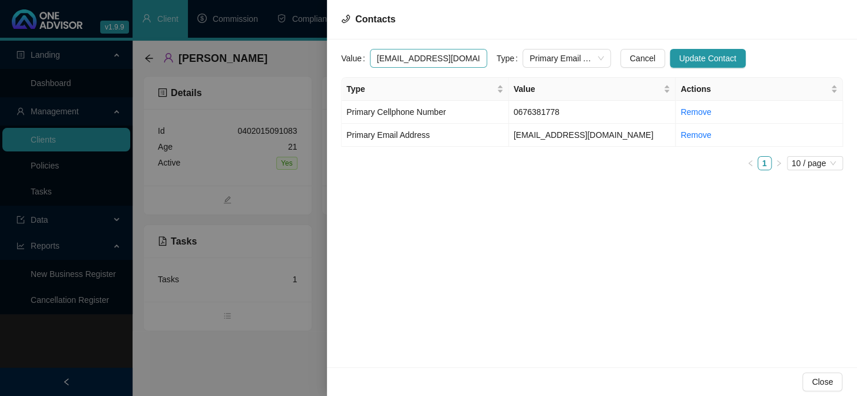
drag, startPoint x: 471, startPoint y: 59, endPoint x: 371, endPoint y: 66, distance: 99.8
click at [371, 66] on input "[EMAIL_ADDRESS][DOMAIN_NAME]" at bounding box center [428, 58] width 117 height 19
click at [230, 384] on div at bounding box center [428, 198] width 857 height 396
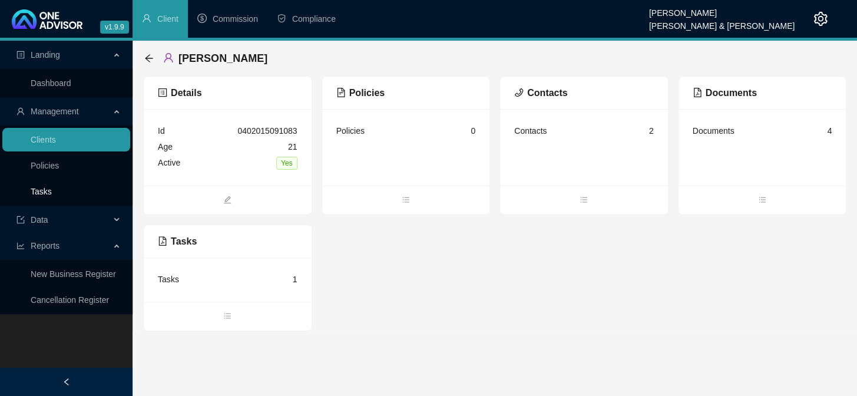
click at [34, 189] on link "Tasks" at bounding box center [41, 191] width 21 height 9
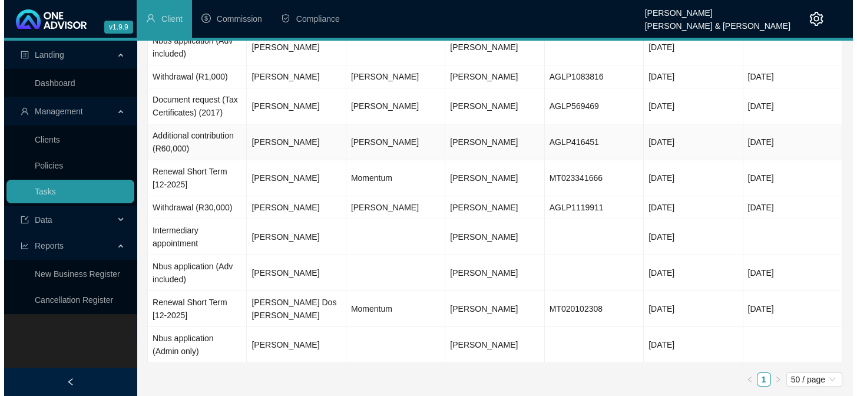
scroll to position [82, 0]
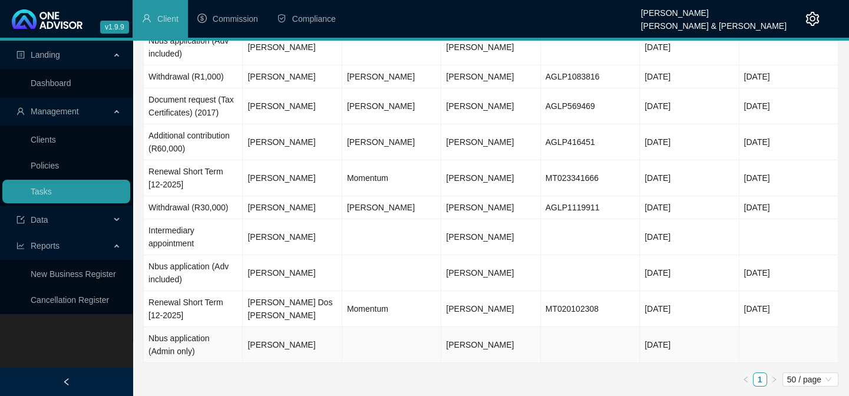
click at [282, 342] on td "[PERSON_NAME]" at bounding box center [292, 345] width 99 height 36
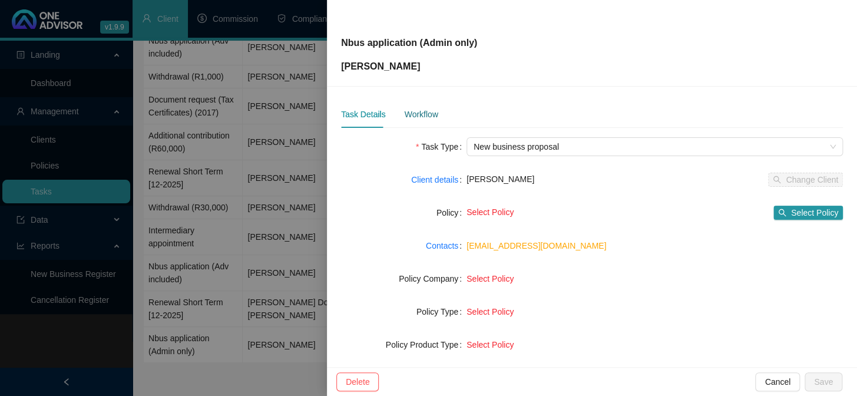
click at [425, 114] on div "Workflow" at bounding box center [421, 114] width 34 height 13
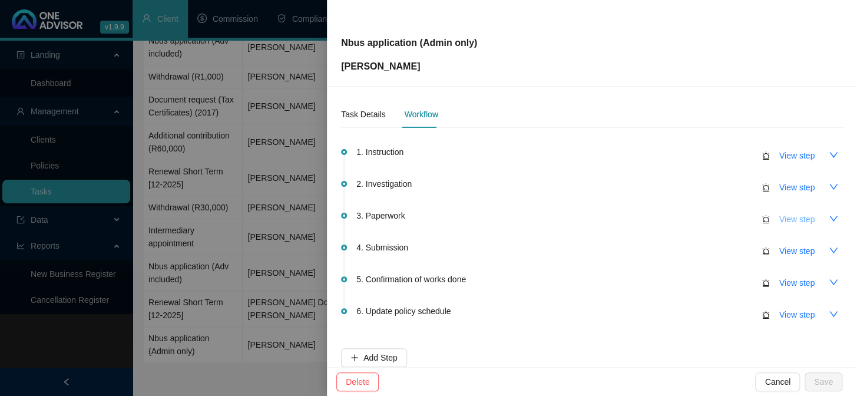
click at [782, 220] on span "View step" at bounding box center [796, 219] width 35 height 13
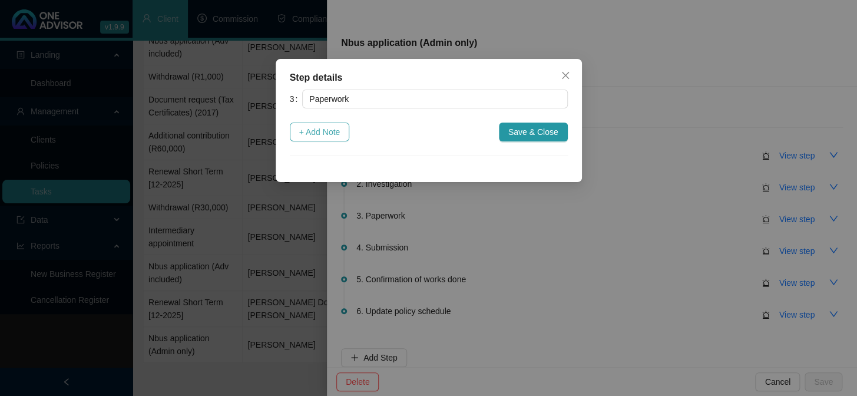
click at [306, 124] on button "+ Add Note" at bounding box center [320, 131] width 60 height 19
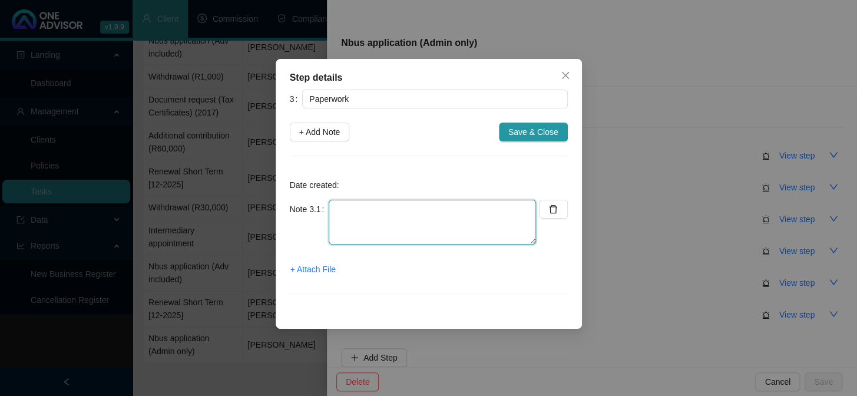
click at [372, 206] on textarea at bounding box center [432, 222] width 207 height 45
type textarea "F"
click at [372, 229] on textarea "Application and quote to client via [GEOGRAPHIC_DATA] E-Sign" at bounding box center [432, 222] width 207 height 45
click at [522, 212] on textarea "Application and quote to client via [GEOGRAPHIC_DATA] E-Sign" at bounding box center [432, 222] width 207 height 45
type textarea "Application and quote to client via Sanlam E-Sign Informed client"
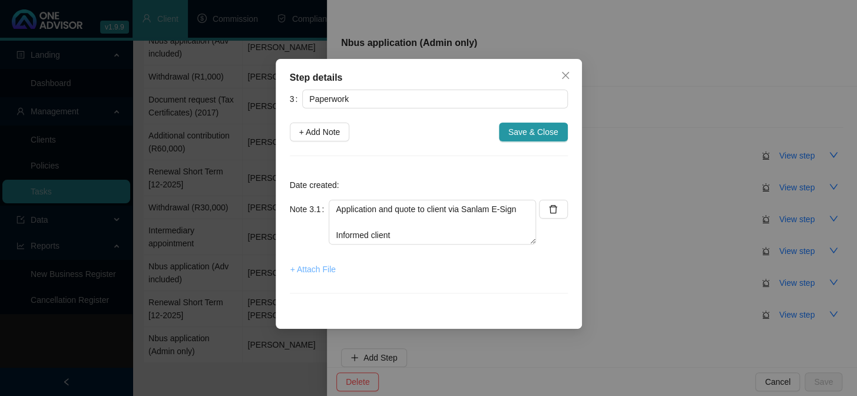
click at [315, 266] on span "+ Attach File" at bounding box center [312, 269] width 45 height 13
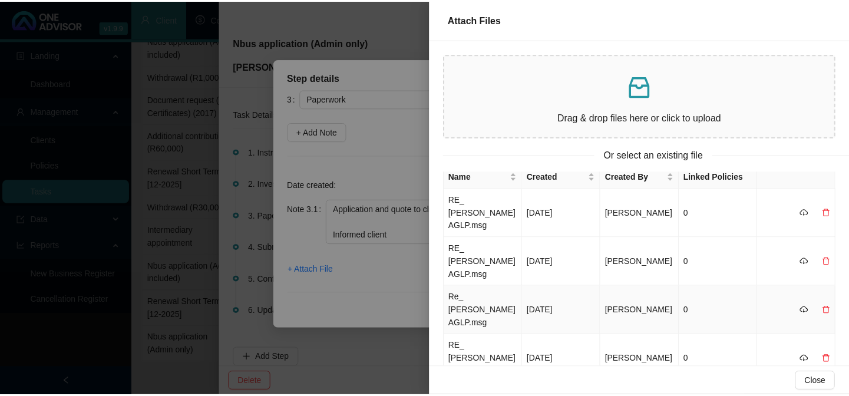
scroll to position [0, 0]
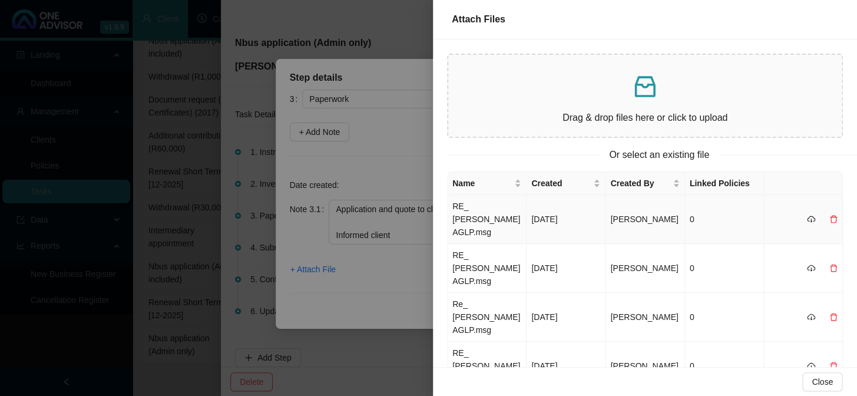
click at [478, 212] on td "RE_ [PERSON_NAME] AGLP.msg" at bounding box center [487, 219] width 79 height 49
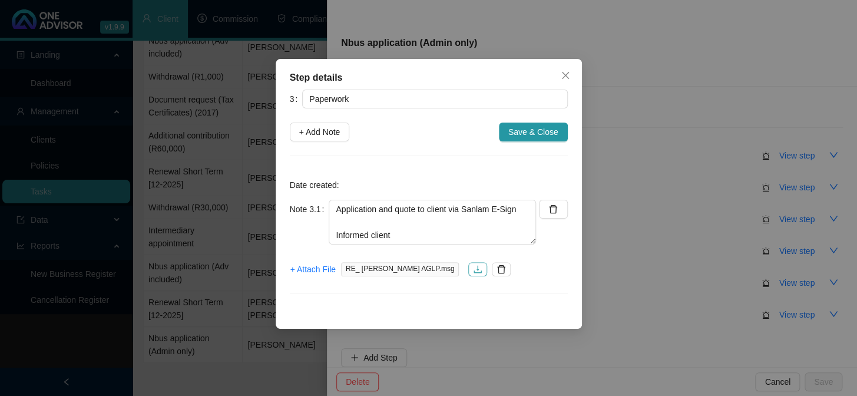
click at [473, 264] on icon "download" at bounding box center [477, 268] width 9 height 9
click at [541, 126] on span "Save & Close" at bounding box center [533, 131] width 50 height 13
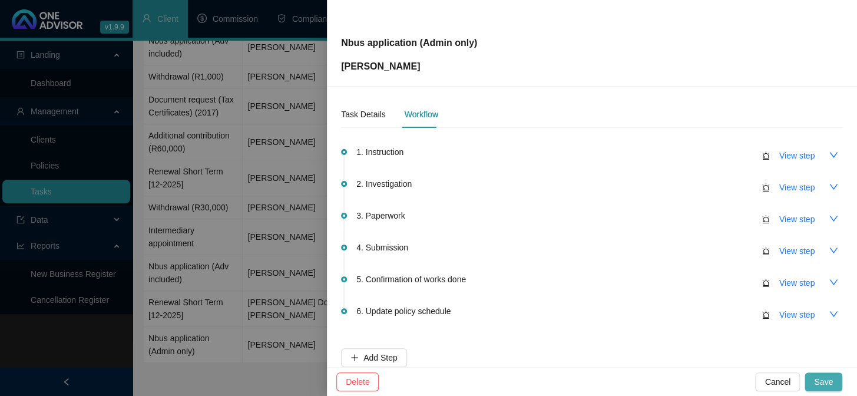
click at [814, 375] on button "Save" at bounding box center [823, 381] width 38 height 19
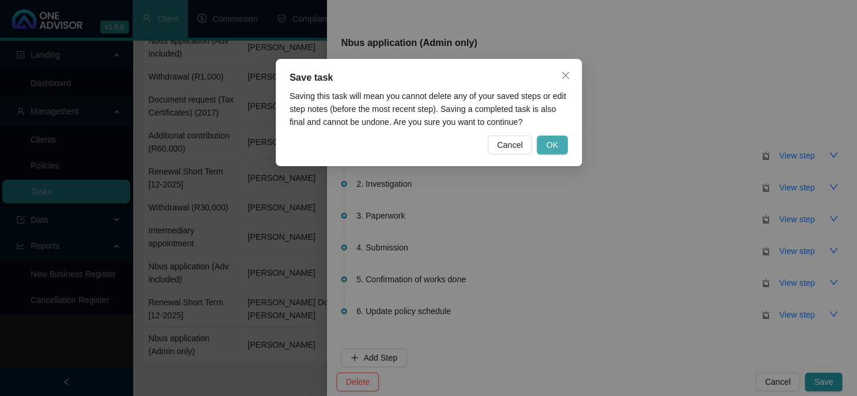
click at [557, 144] on span "OK" at bounding box center [552, 144] width 12 height 13
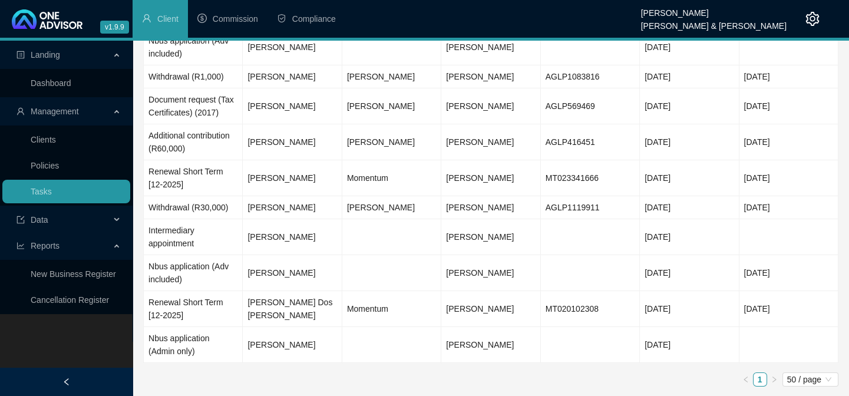
click at [337, 373] on ul "1 50 / page" at bounding box center [490, 379] width 695 height 14
